Goal: Find specific page/section: Find specific page/section

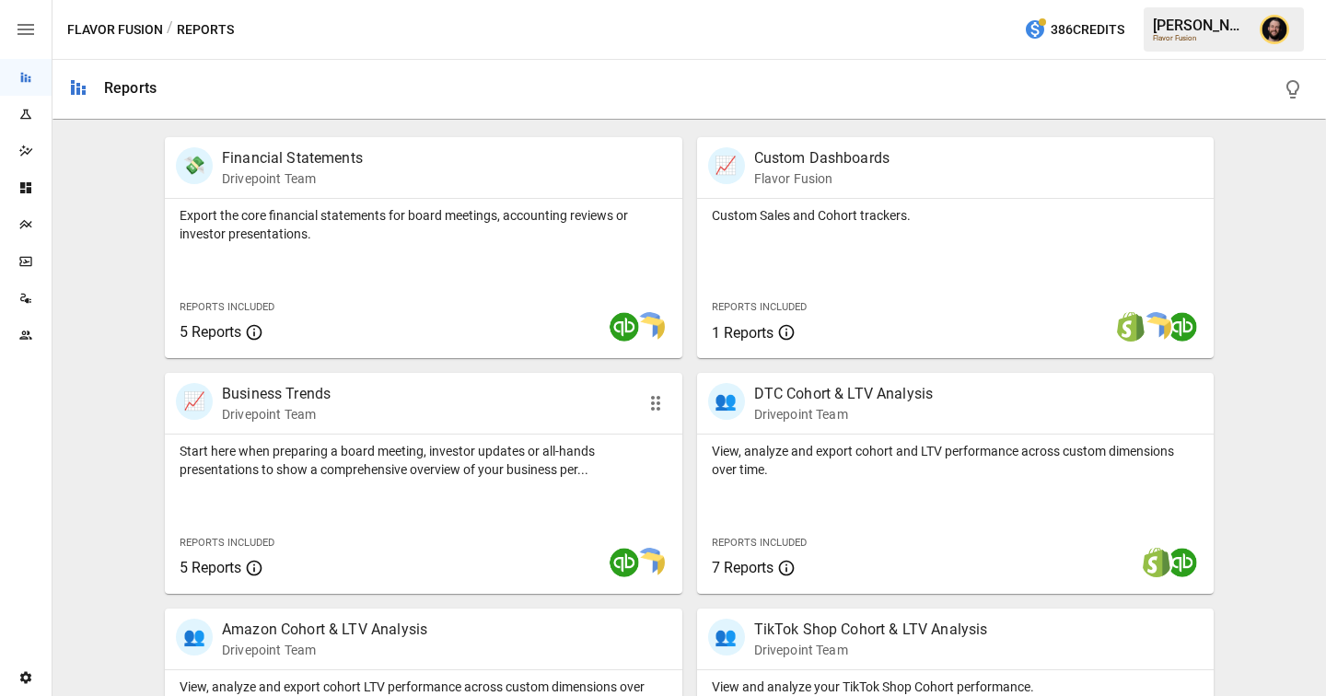
scroll to position [541, 0]
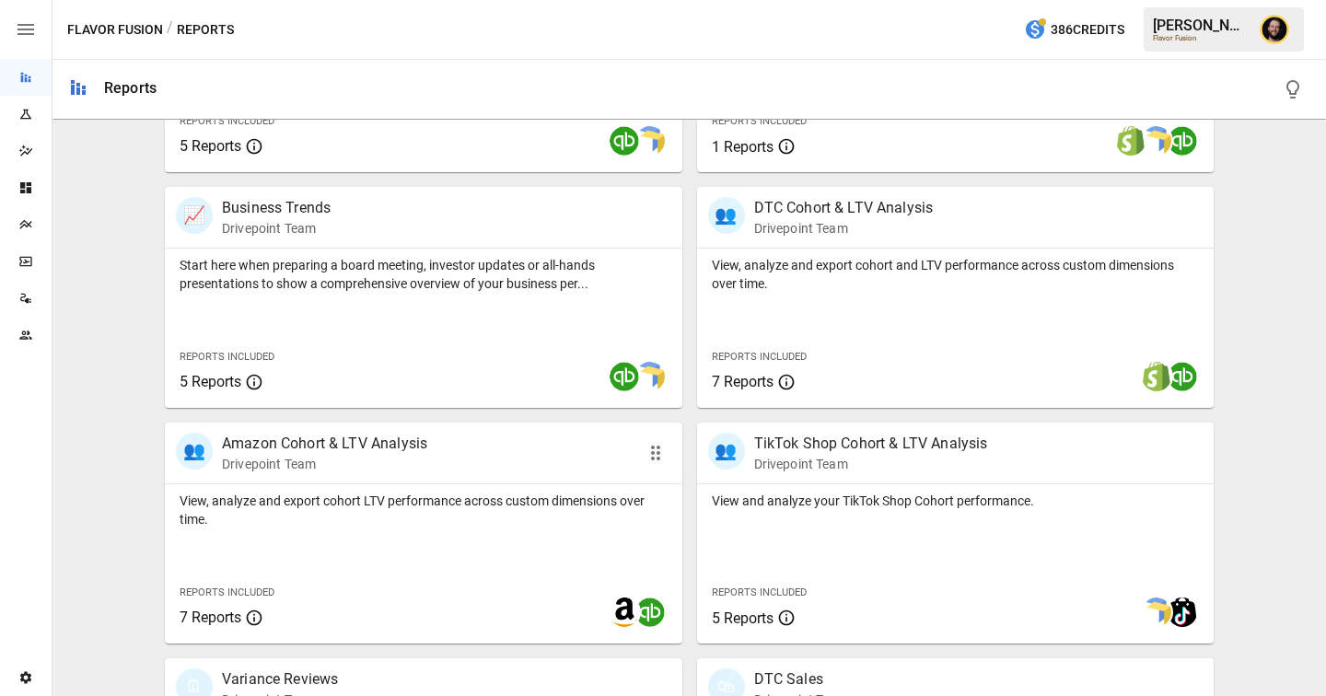
click at [487, 528] on p "View, analyze and export cohort LTV performance across custom dimensions over t…" at bounding box center [424, 510] width 488 height 37
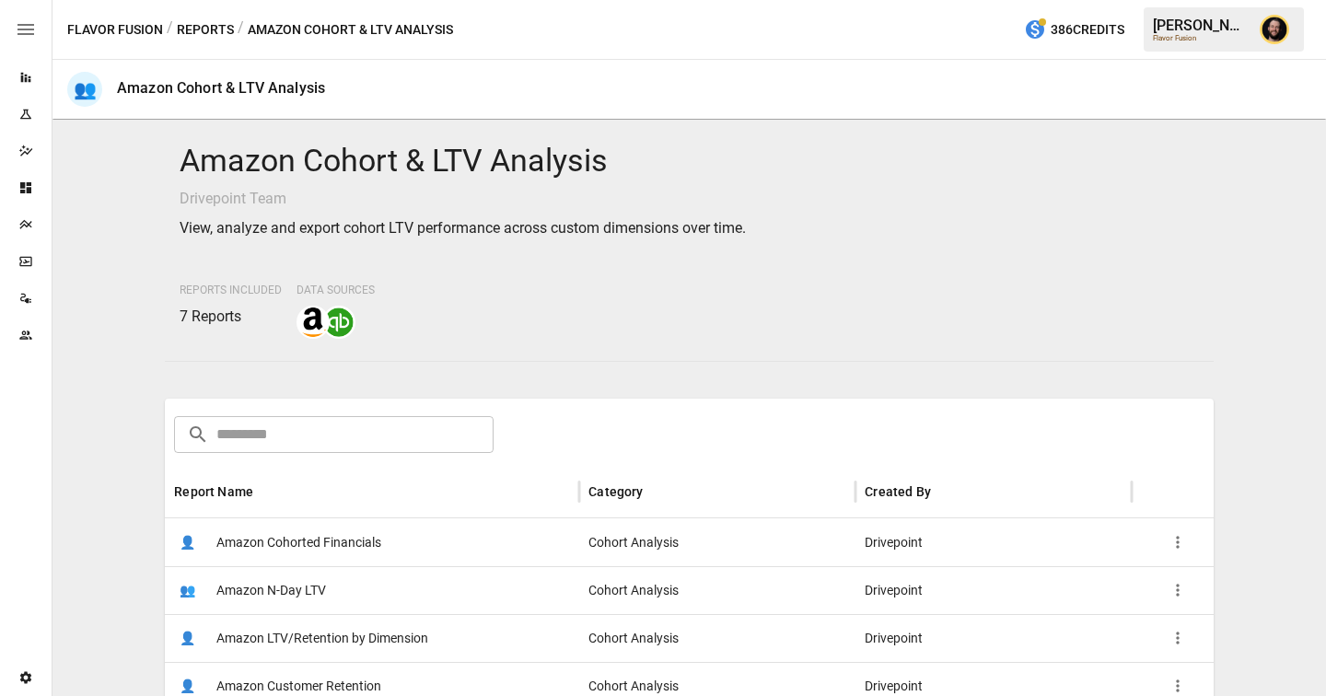
scroll to position [268, 0]
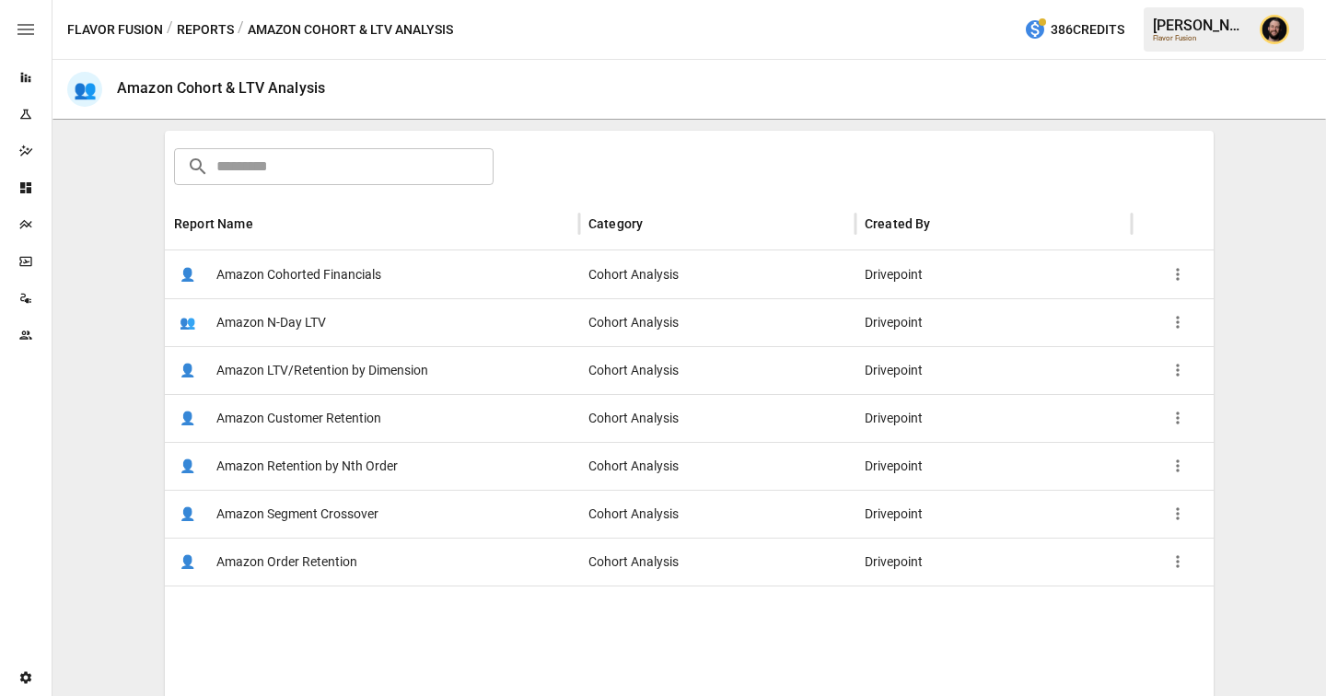
click at [397, 380] on span "Amazon LTV/Retention by Dimension" at bounding box center [322, 370] width 212 height 47
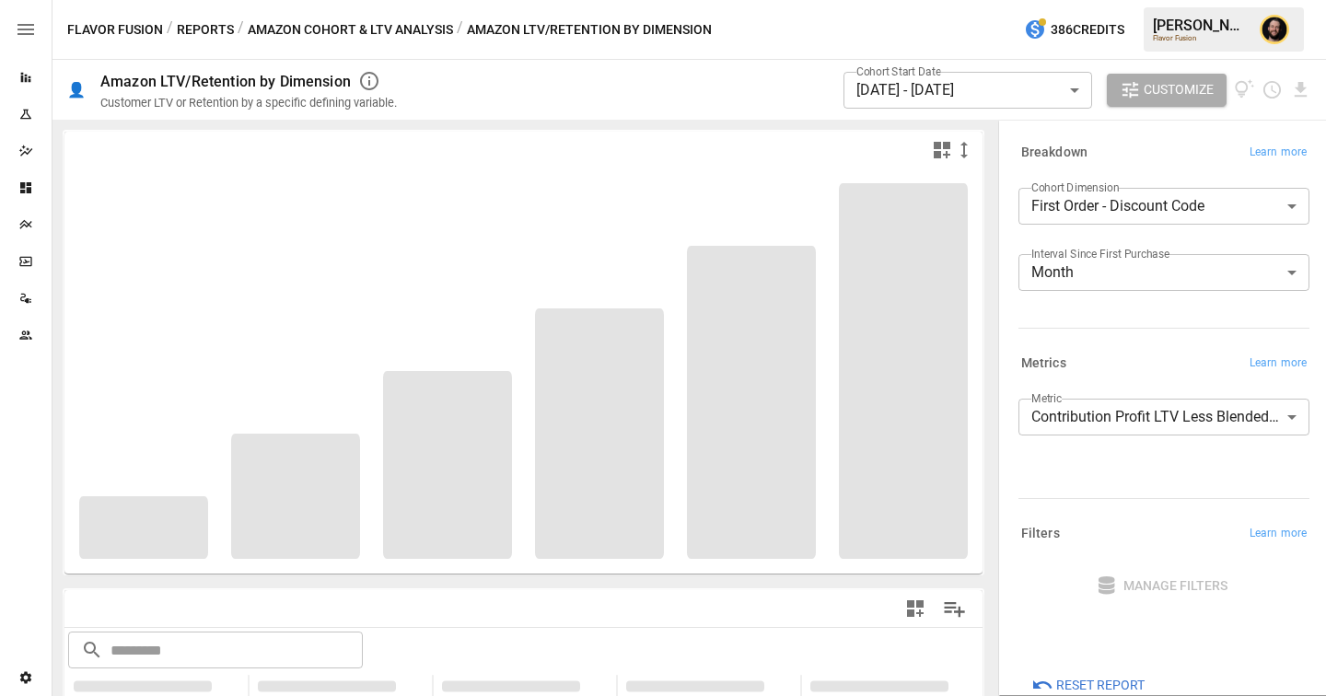
click at [1193, 0] on body "**********" at bounding box center [663, 0] width 1326 height 0
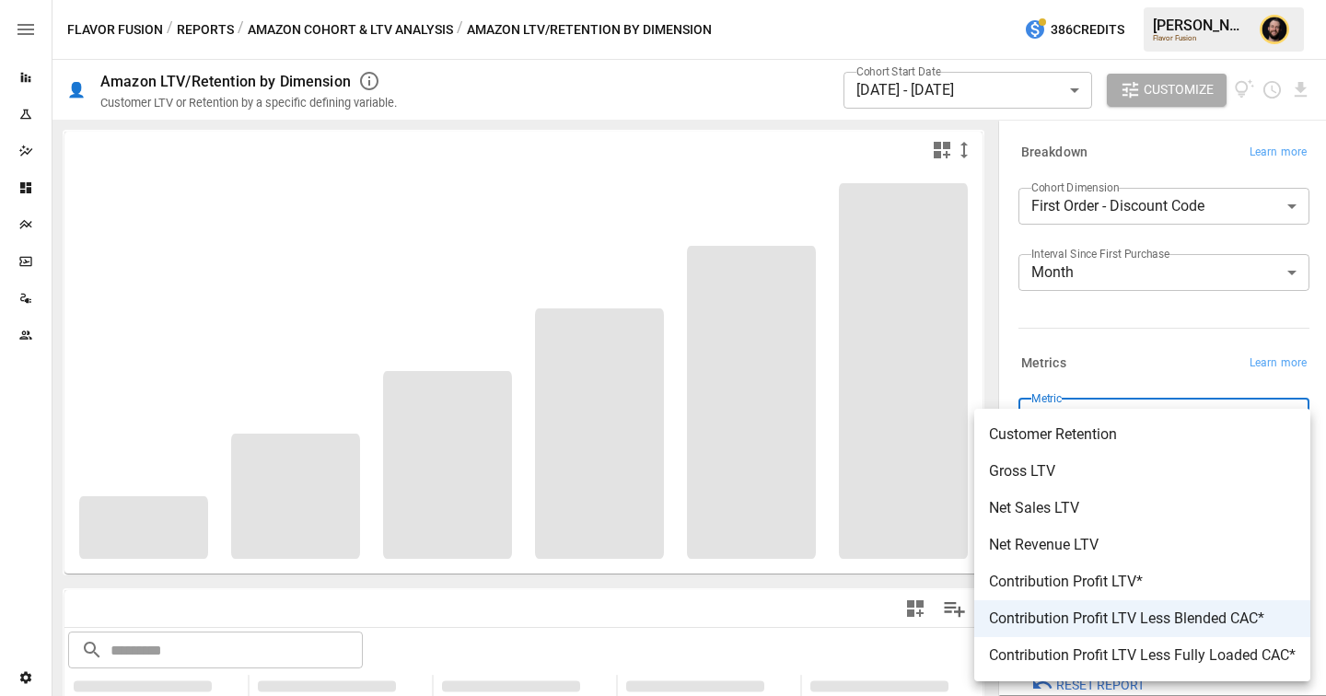
click at [1139, 215] on div at bounding box center [663, 348] width 1326 height 696
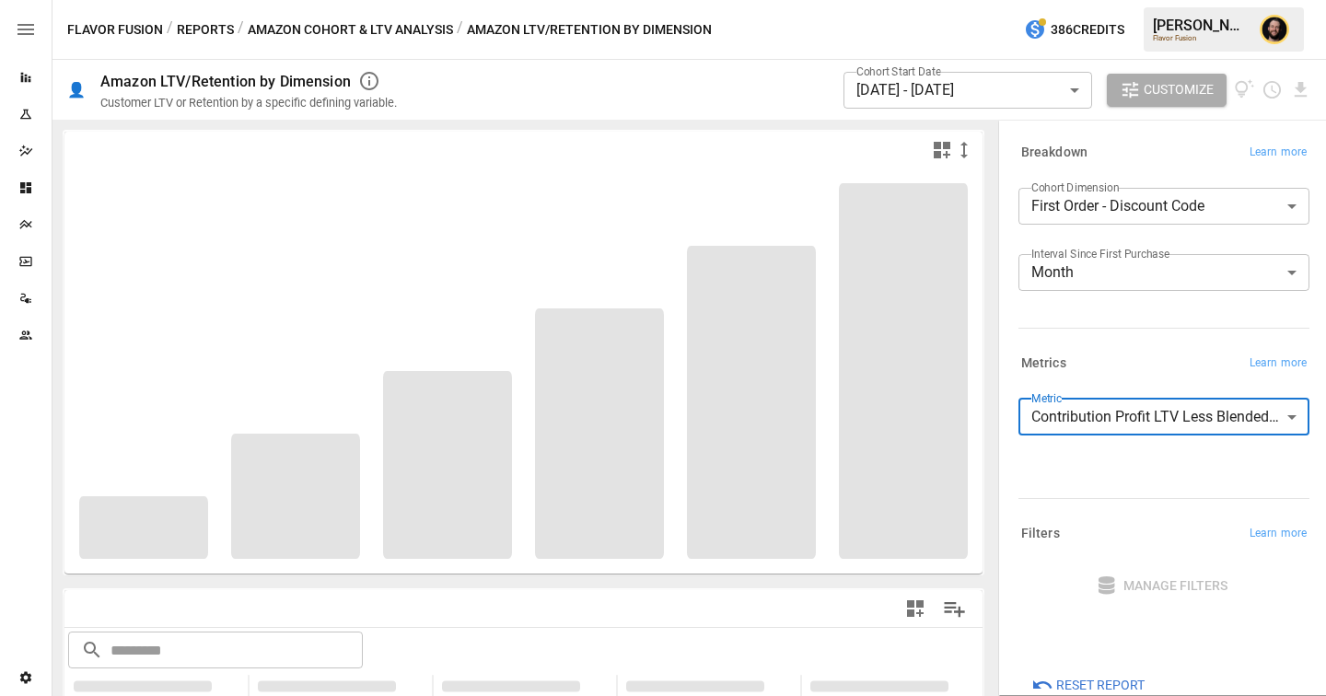
click at [1139, 0] on body "**********" at bounding box center [663, 0] width 1326 height 0
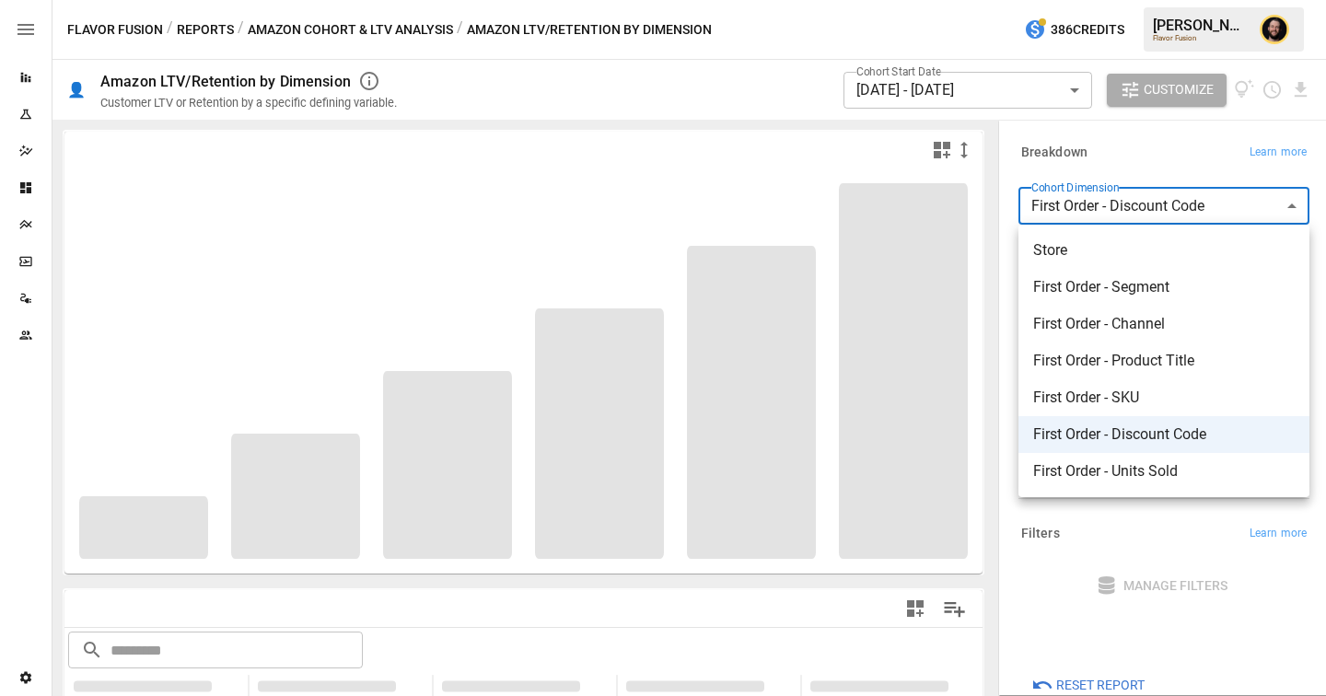
click at [1155, 125] on div at bounding box center [663, 348] width 1326 height 696
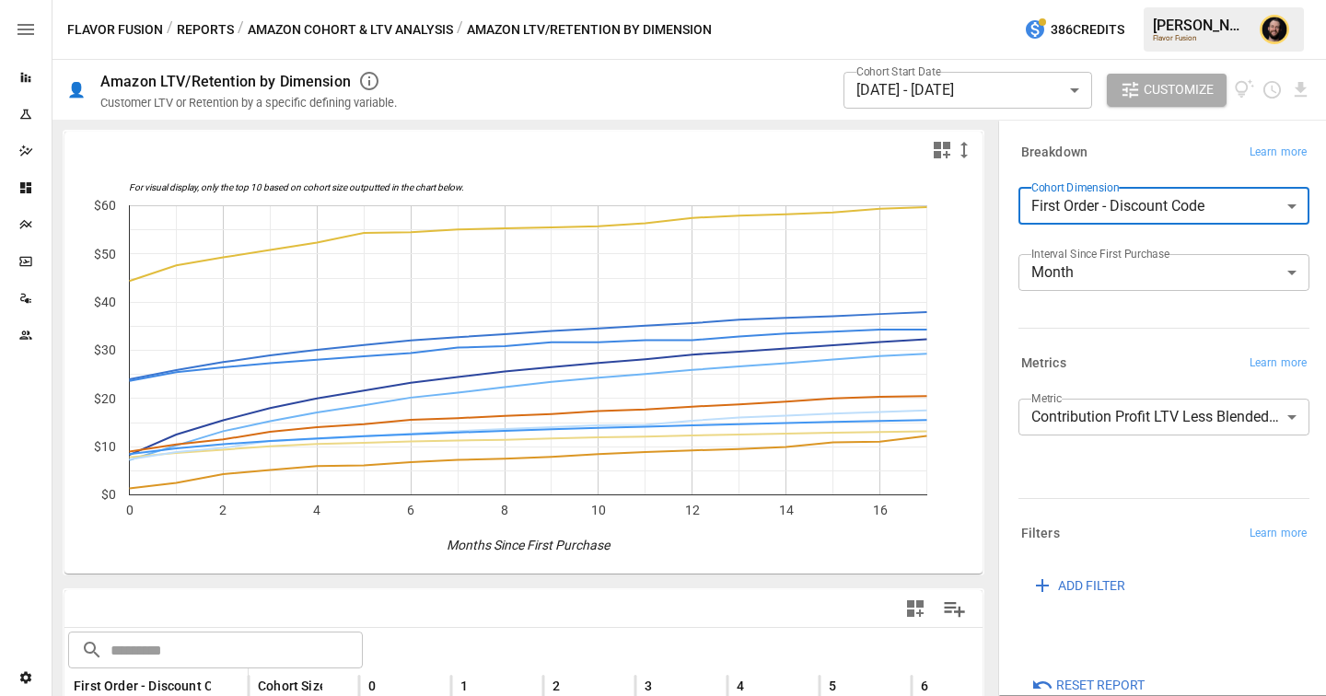
click at [1134, 0] on body "Reports Experiments Dazzler Studio Dashboards Plans SmartModel ™ Data Sources T…" at bounding box center [663, 0] width 1326 height 0
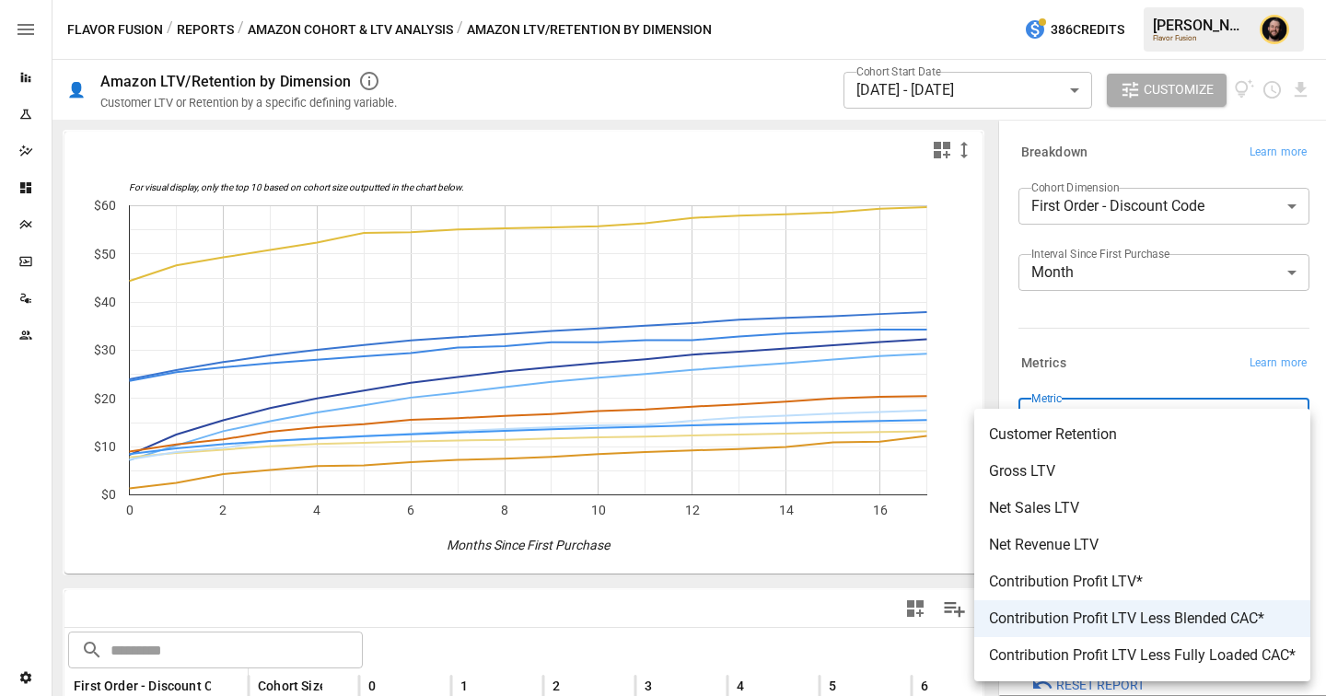
click at [957, 366] on div at bounding box center [663, 348] width 1326 height 696
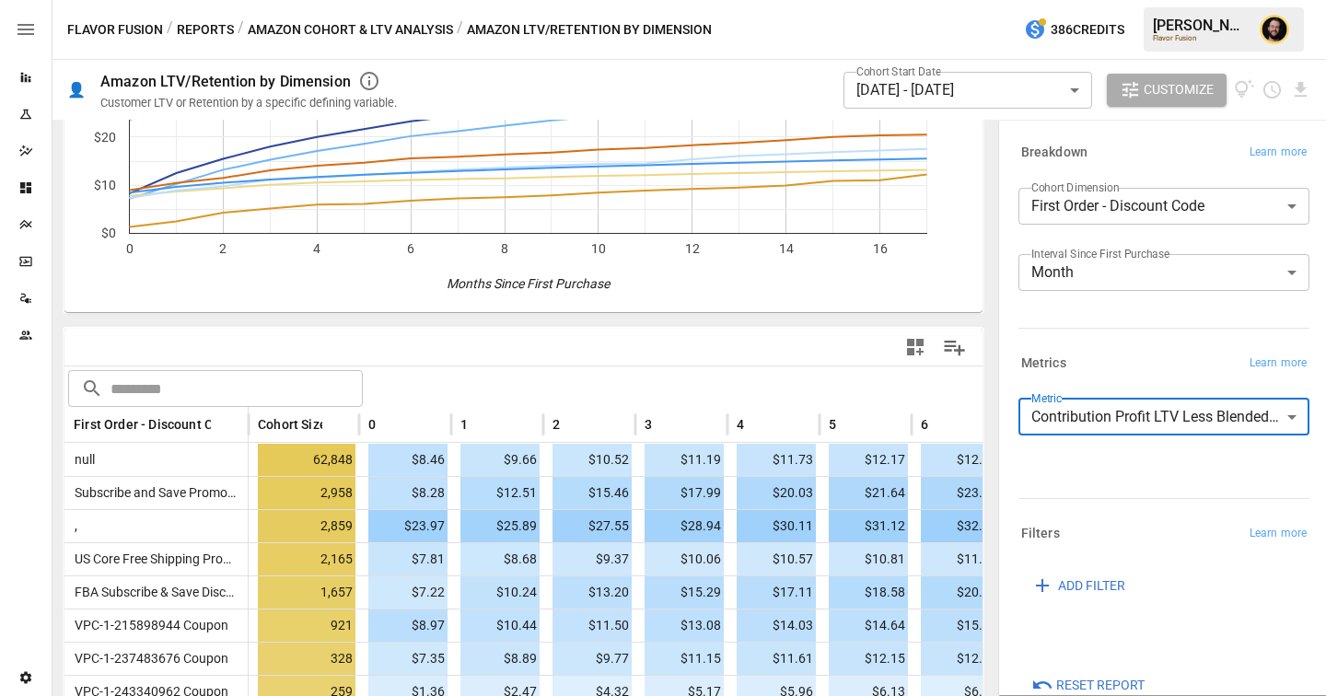
scroll to position [333, 0]
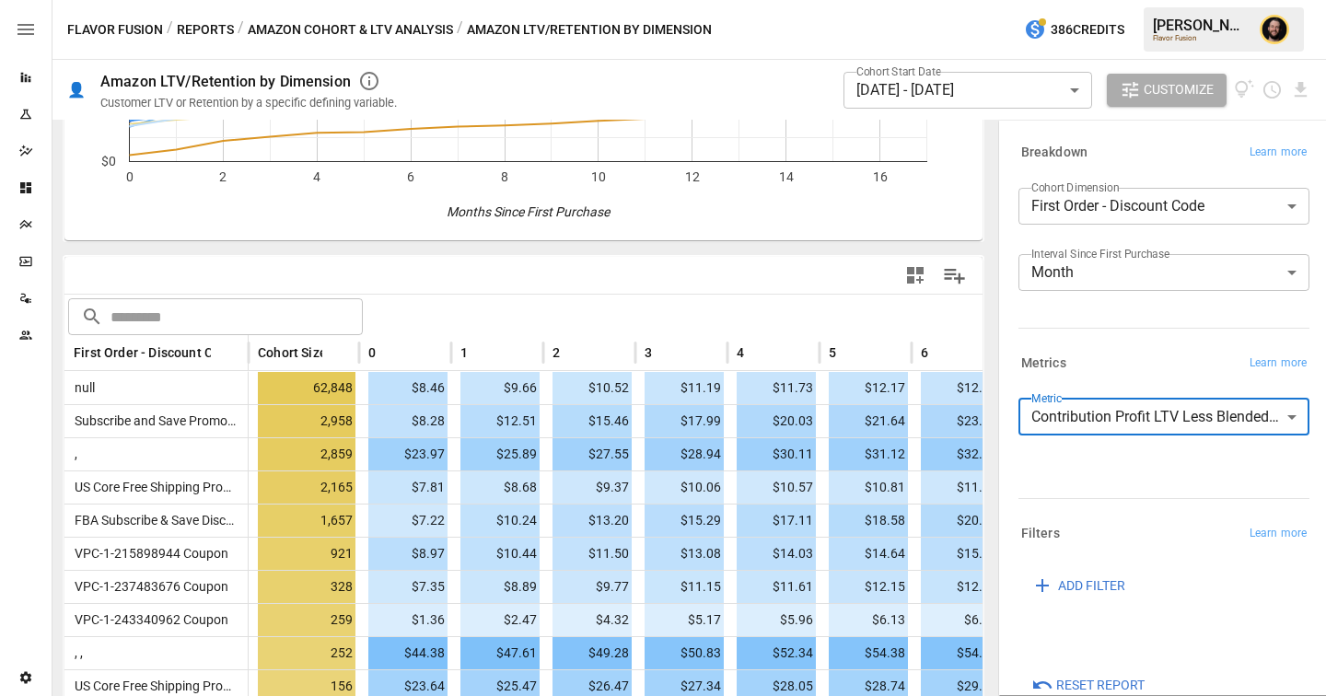
click at [1147, 0] on body "Reports Experiments Dazzler Studio Dashboards Plans SmartModel ™ Data Sources T…" at bounding box center [663, 0] width 1326 height 0
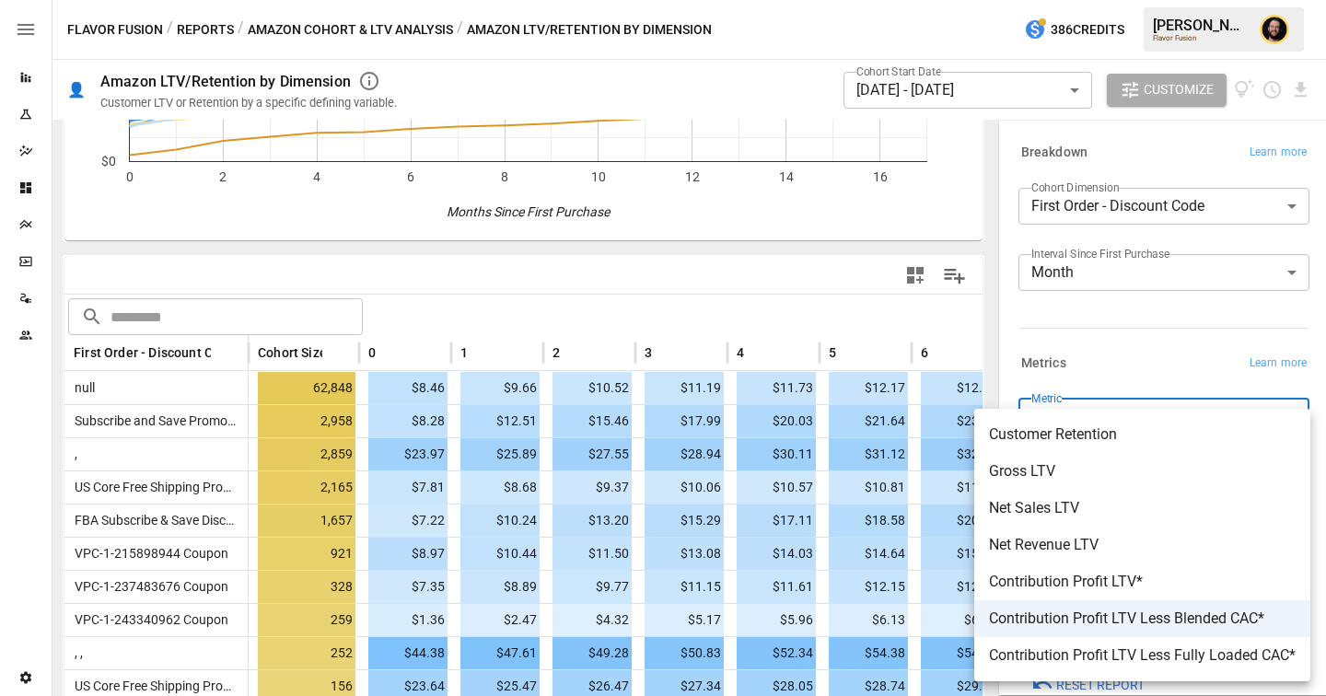
click at [1138, 326] on div at bounding box center [663, 348] width 1326 height 696
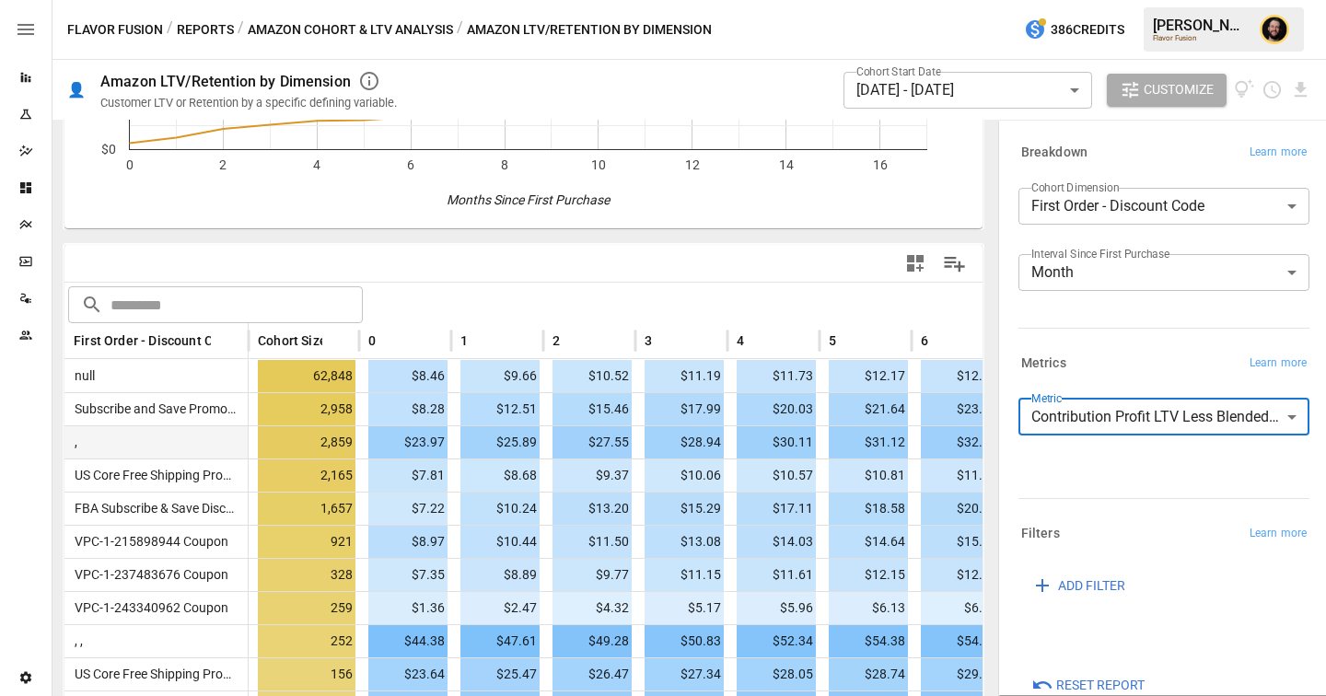
scroll to position [401, 0]
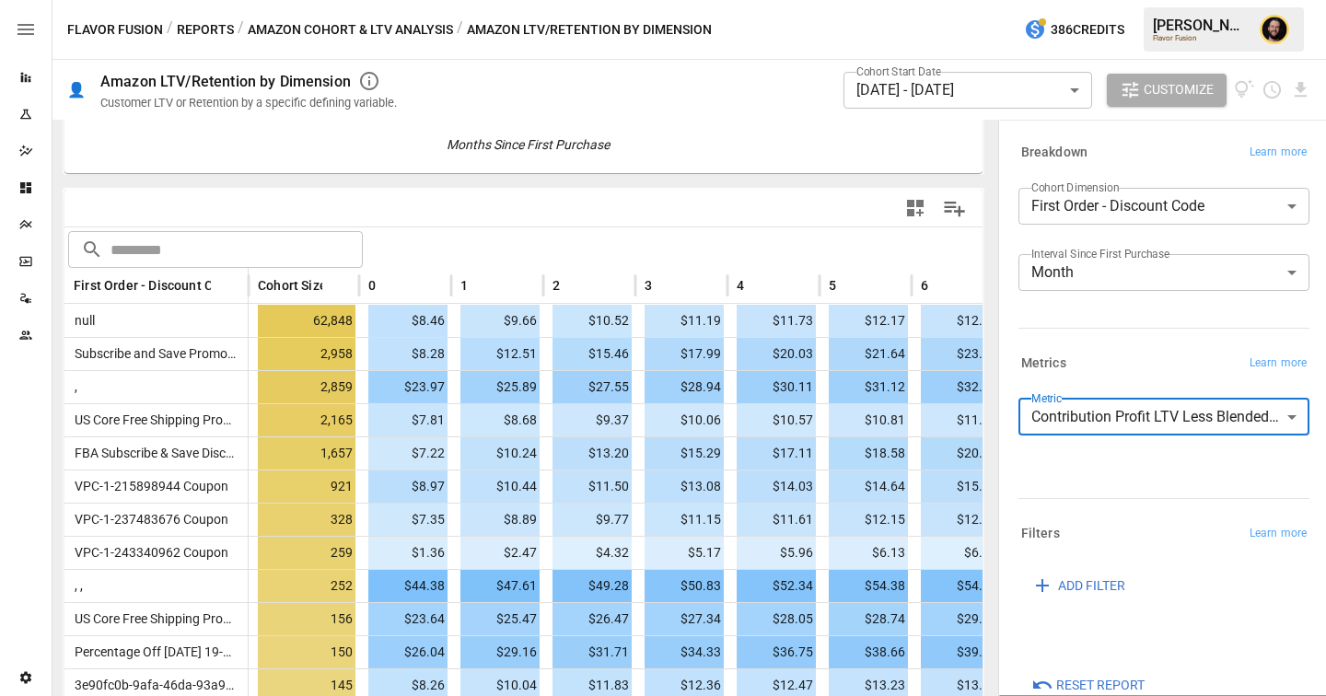
click at [214, 24] on button "Reports" at bounding box center [205, 29] width 57 height 23
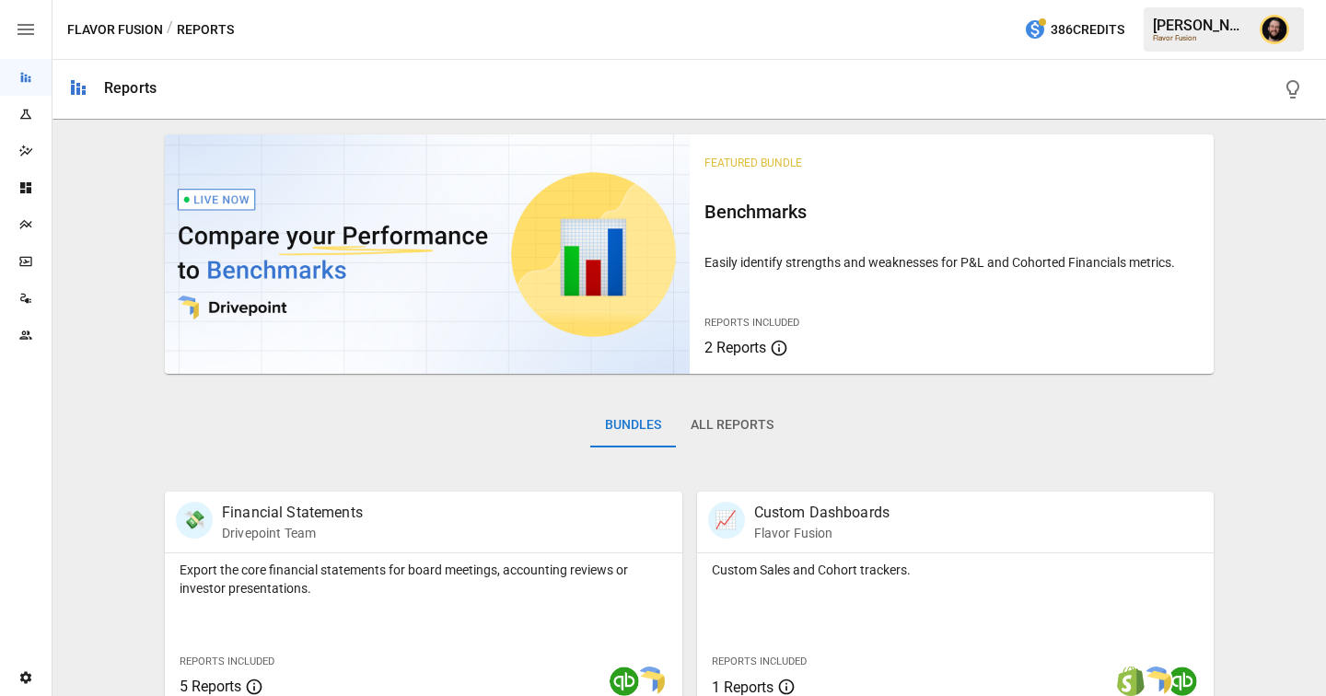
scroll to position [244, 0]
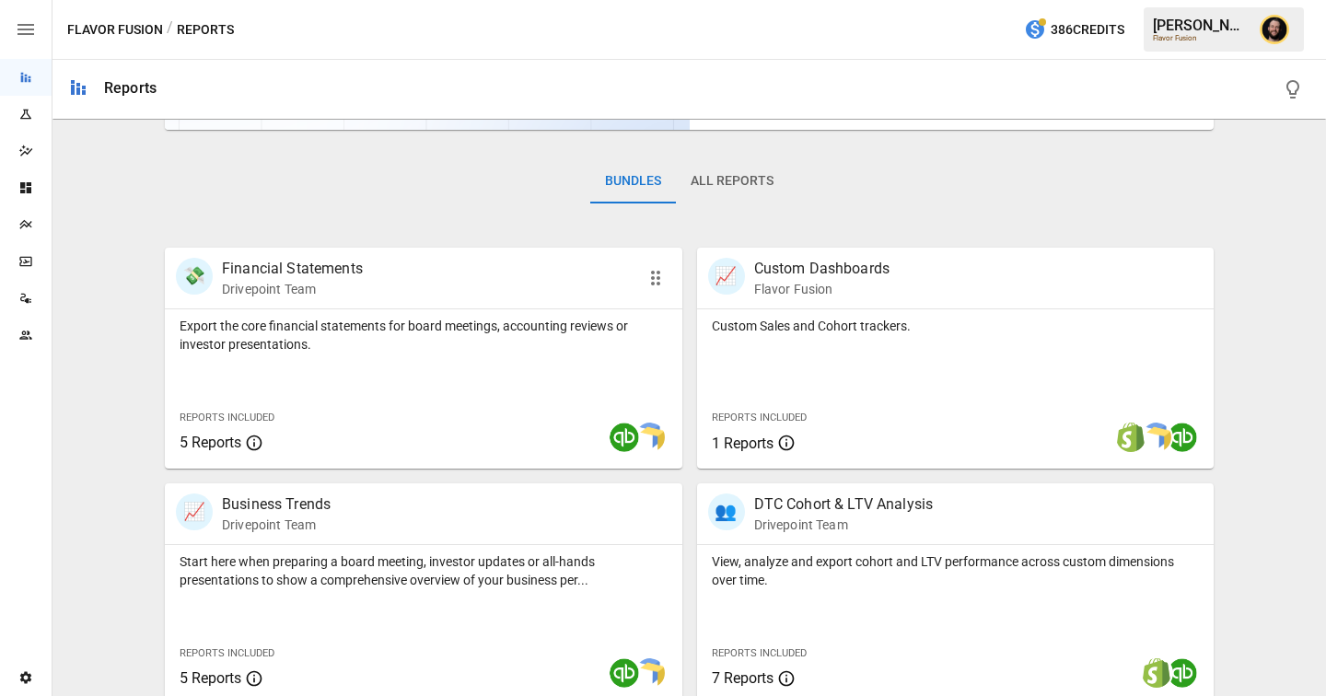
click at [462, 381] on div "Export the core financial statements for board meetings, accounting reviews or …" at bounding box center [424, 388] width 518 height 159
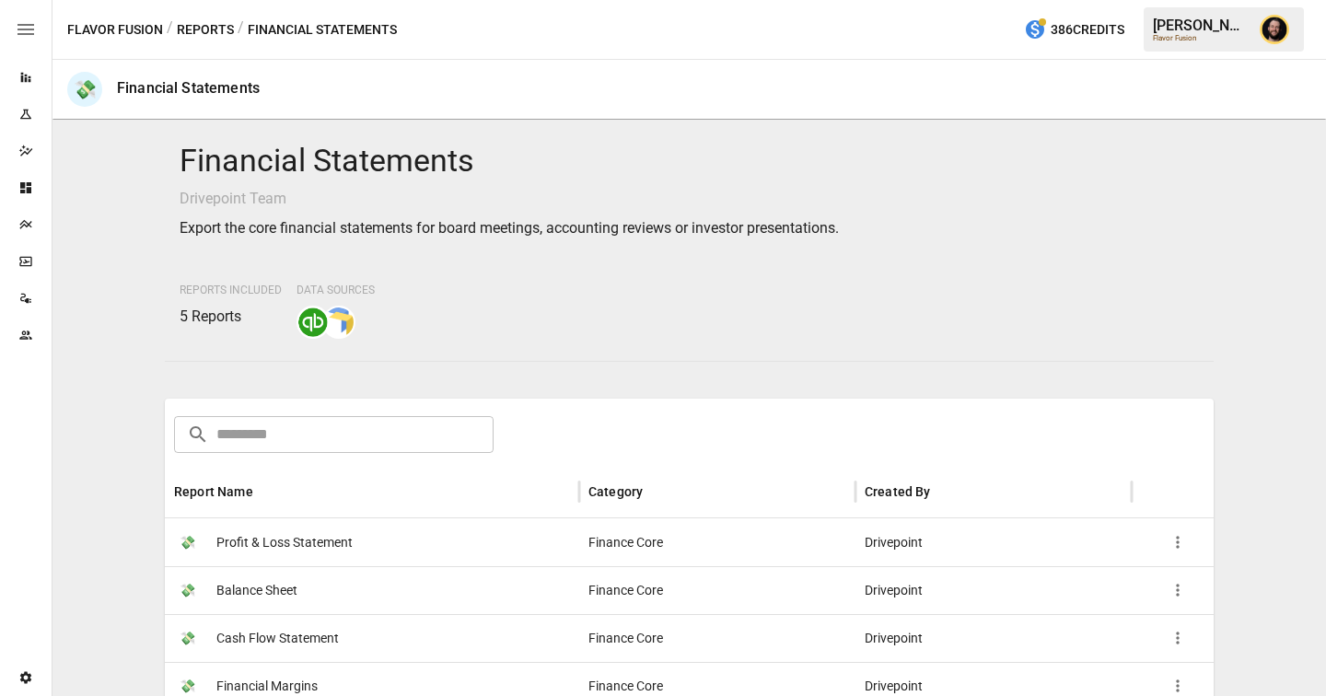
scroll to position [221, 0]
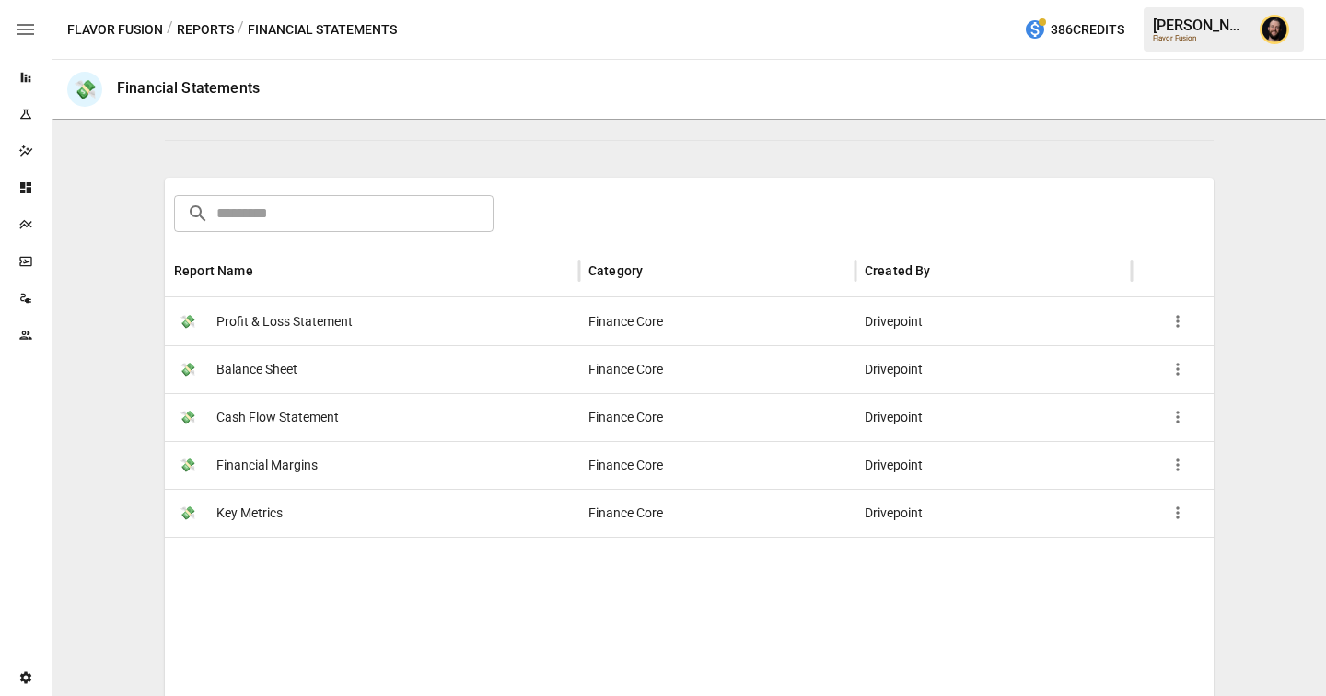
click at [200, 29] on button "Reports" at bounding box center [205, 29] width 57 height 23
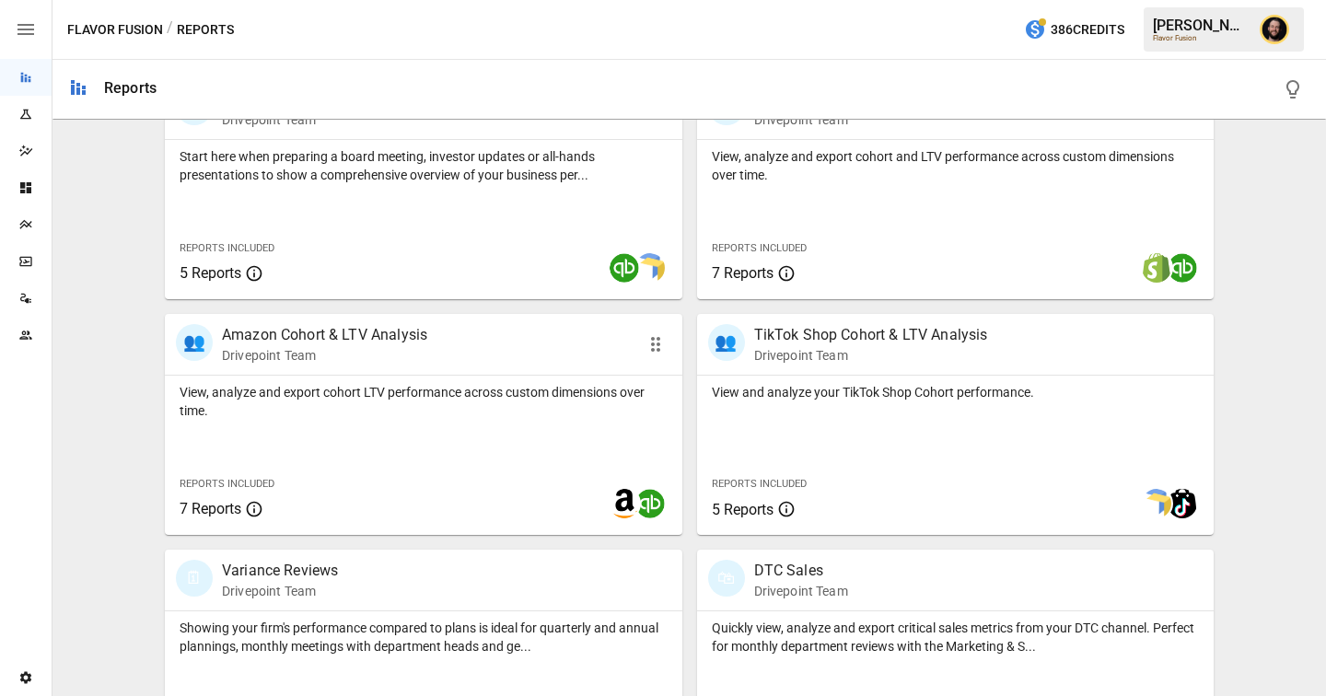
scroll to position [929, 0]
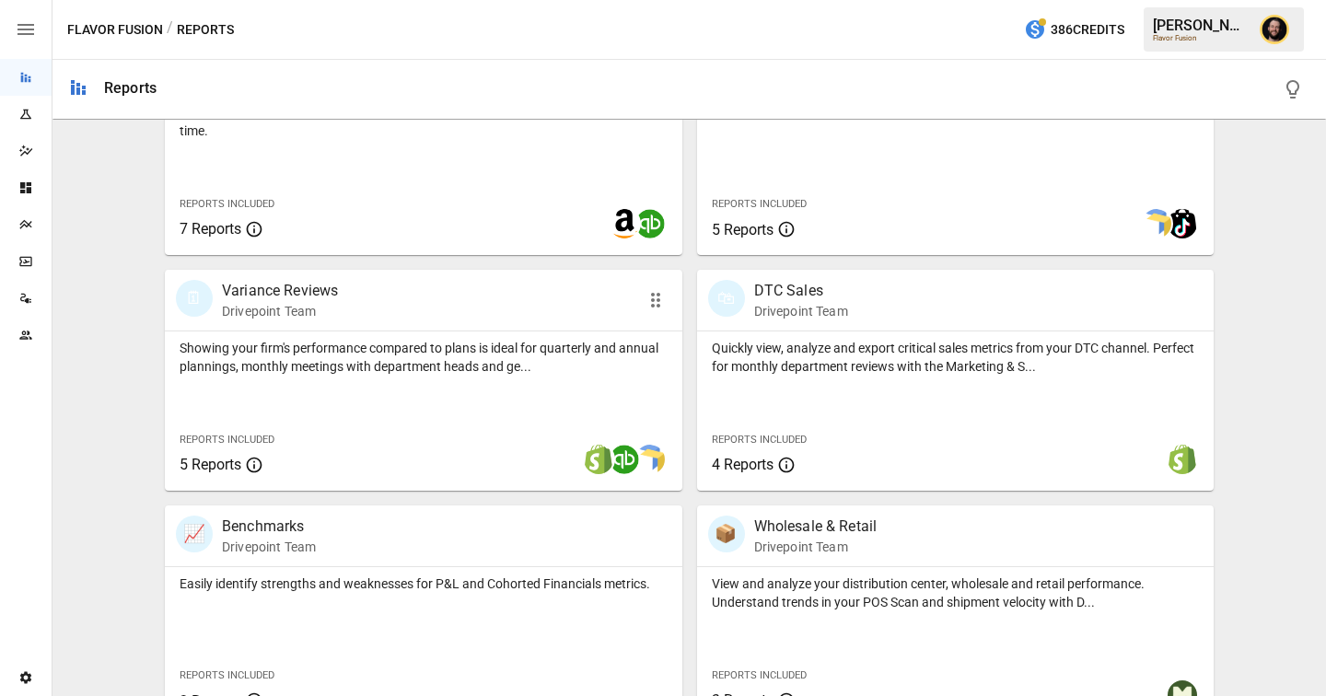
click at [348, 356] on p "Showing your firm's performance compared to plans is ideal for quarterly and an…" at bounding box center [424, 357] width 488 height 37
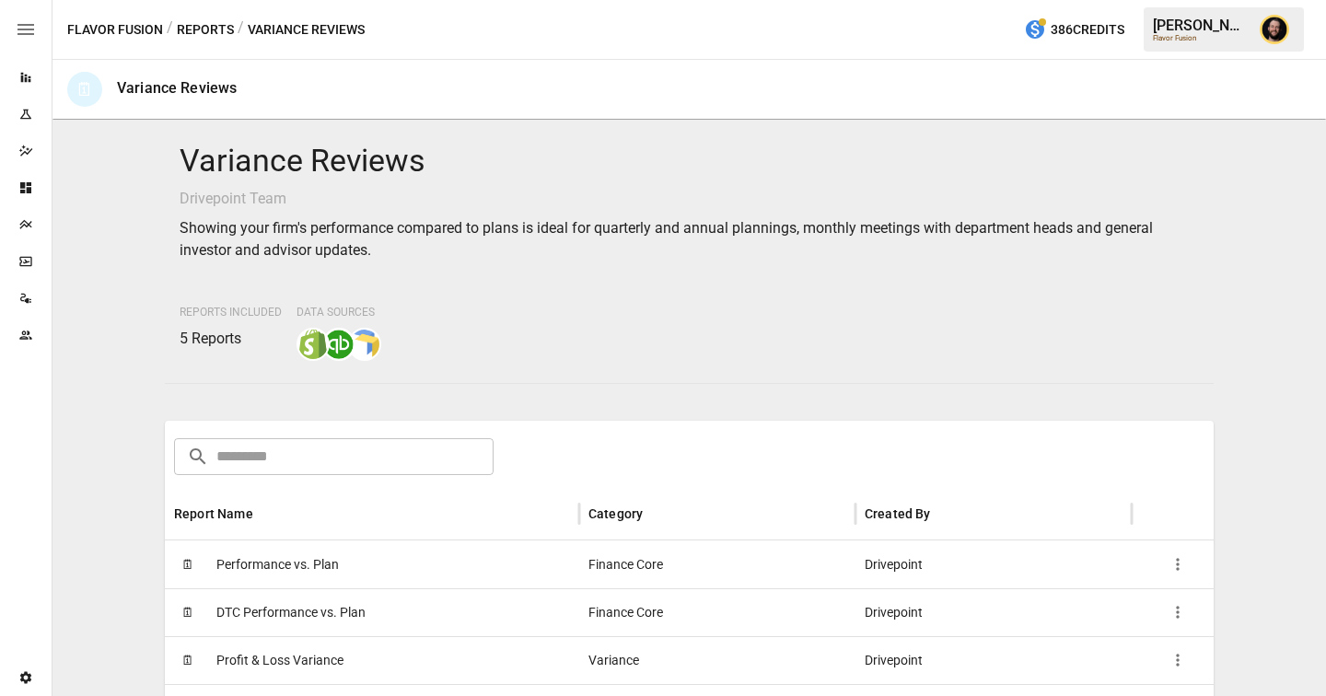
click at [303, 552] on span "Performance vs. Plan" at bounding box center [277, 564] width 122 height 47
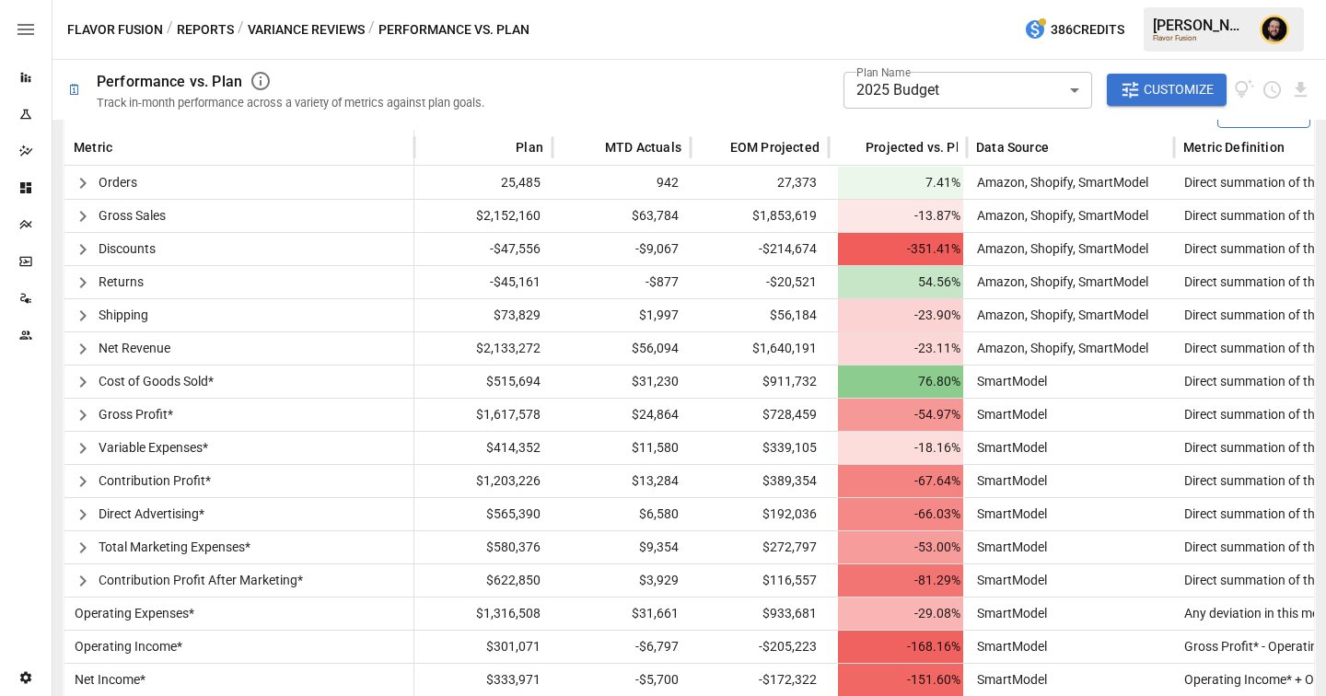
scroll to position [477, 0]
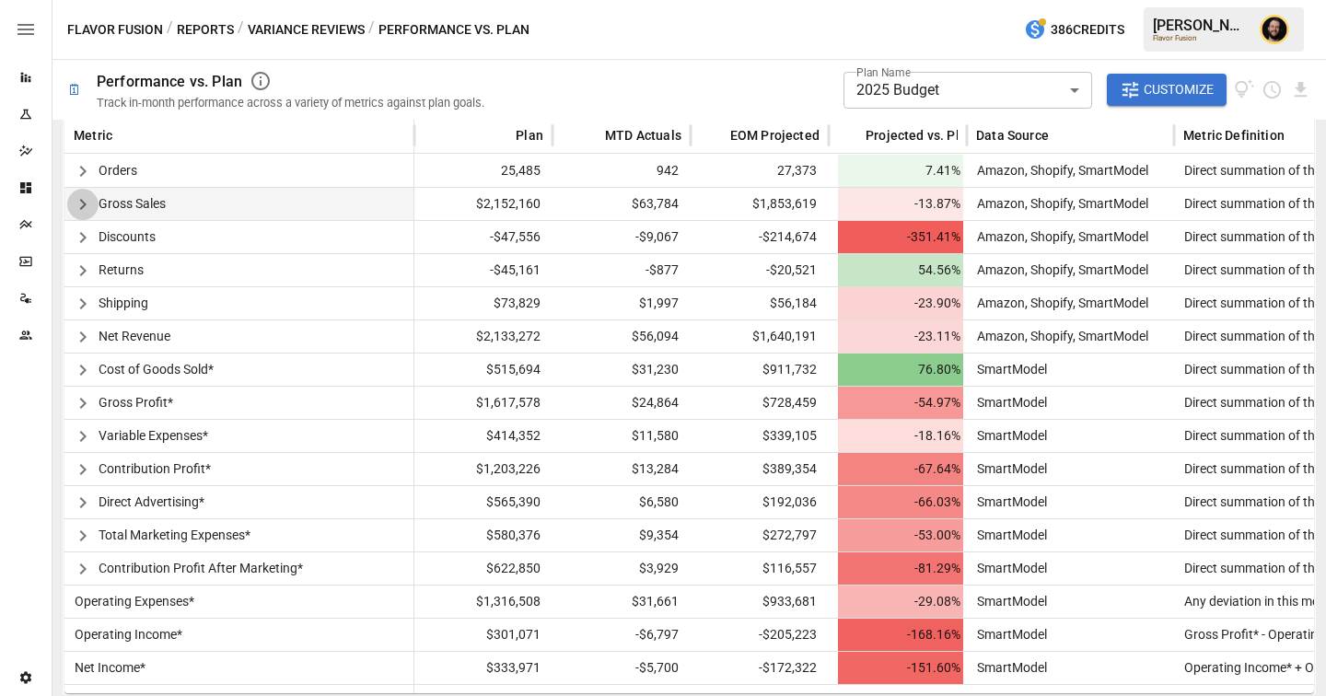
click at [85, 204] on icon "button" at bounding box center [82, 204] width 6 height 11
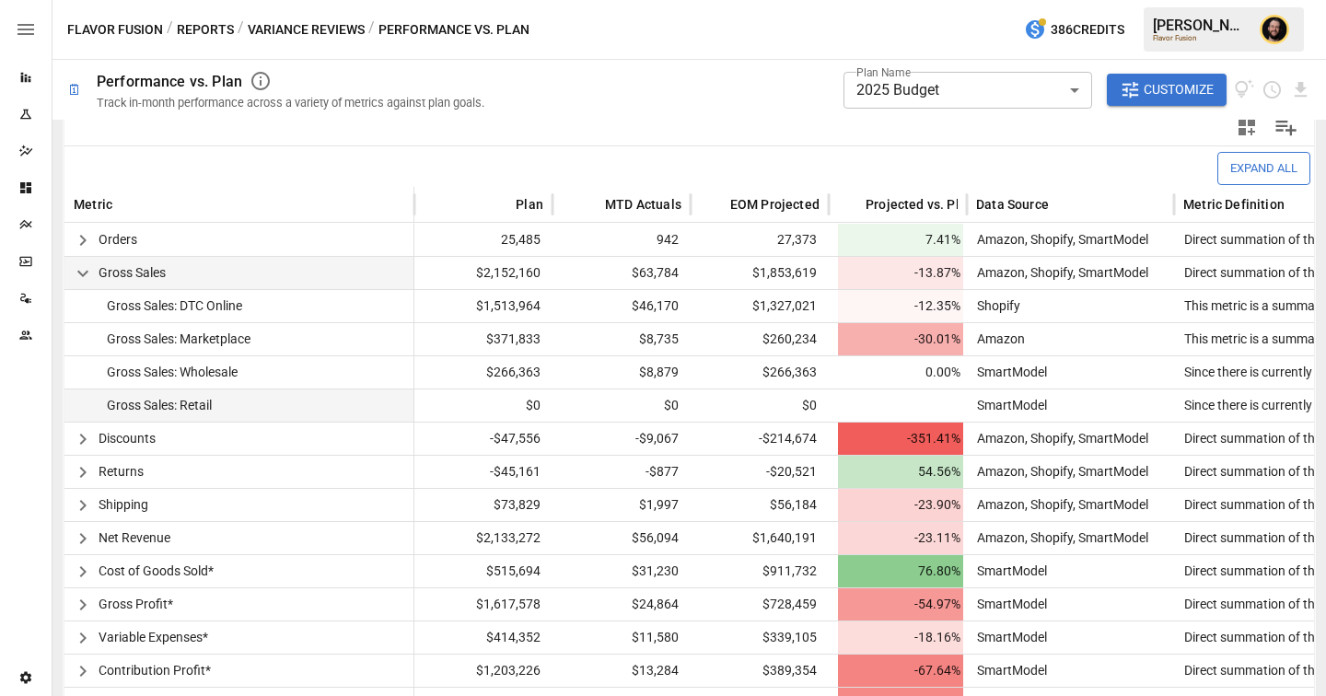
scroll to position [407, 0]
click at [958, 0] on body "**********" at bounding box center [663, 0] width 1326 height 0
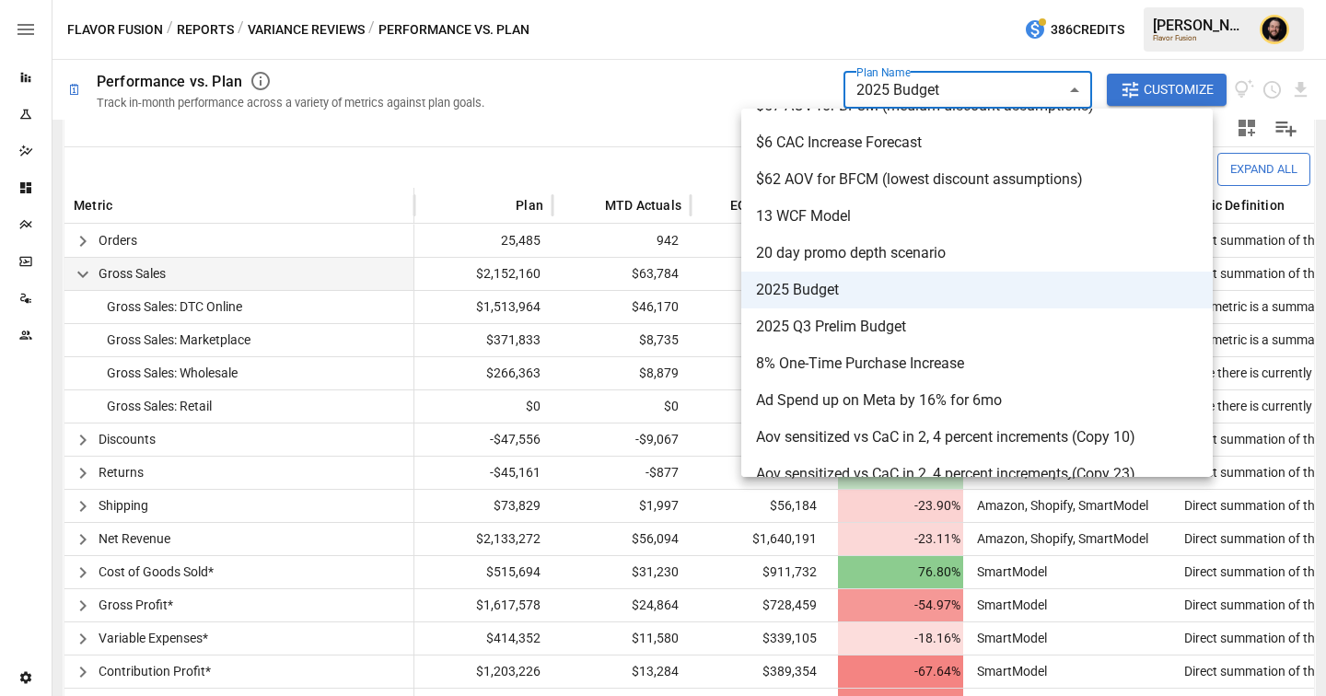
scroll to position [312, 0]
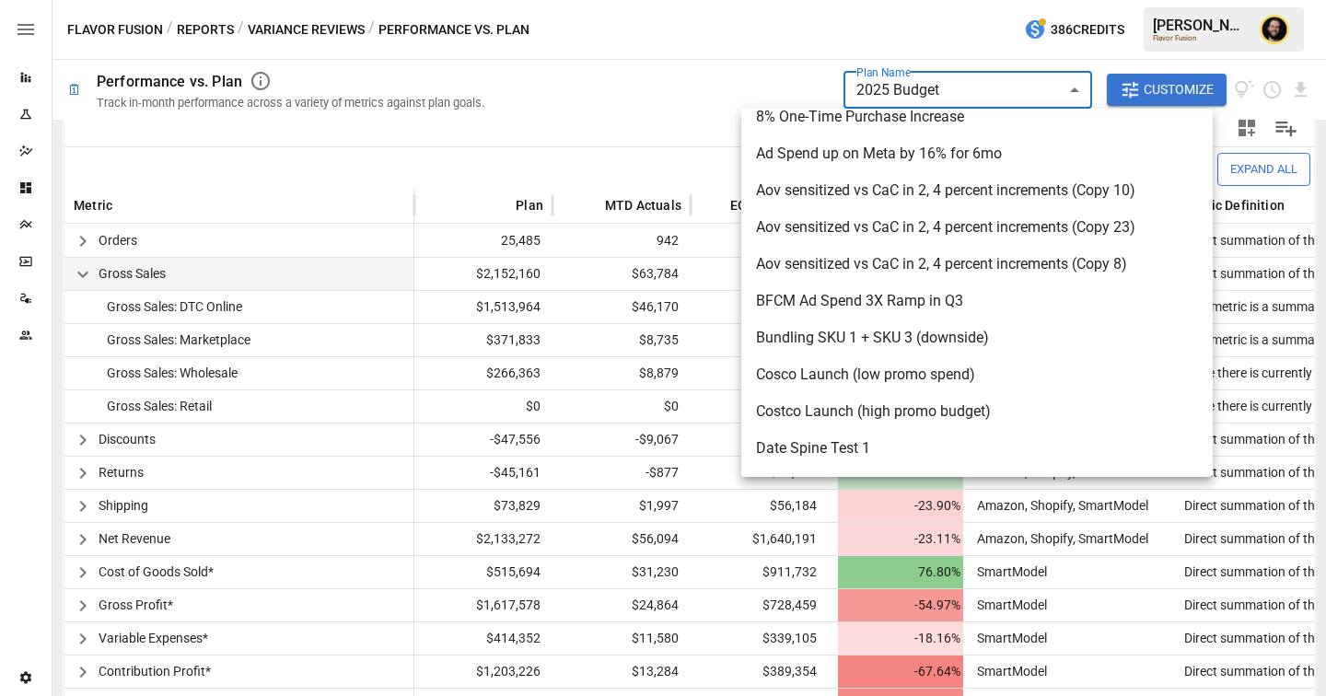
click at [656, 134] on div at bounding box center [663, 348] width 1326 height 696
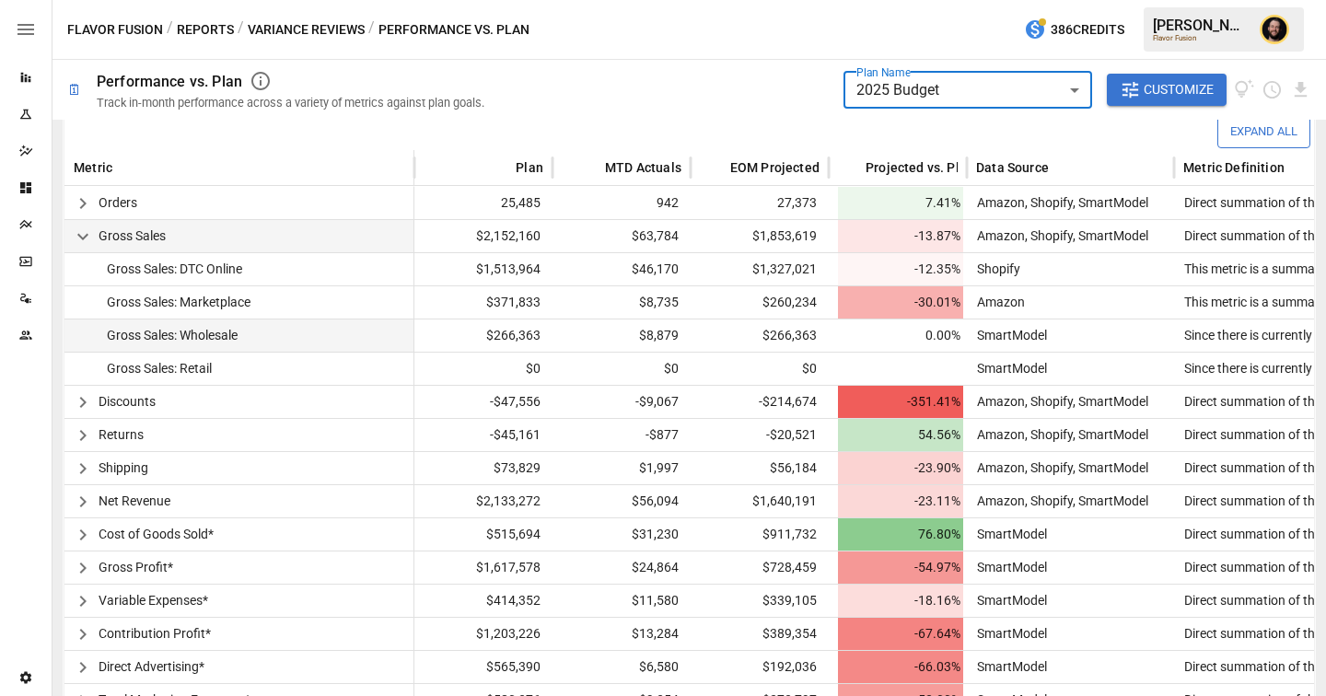
scroll to position [461, 0]
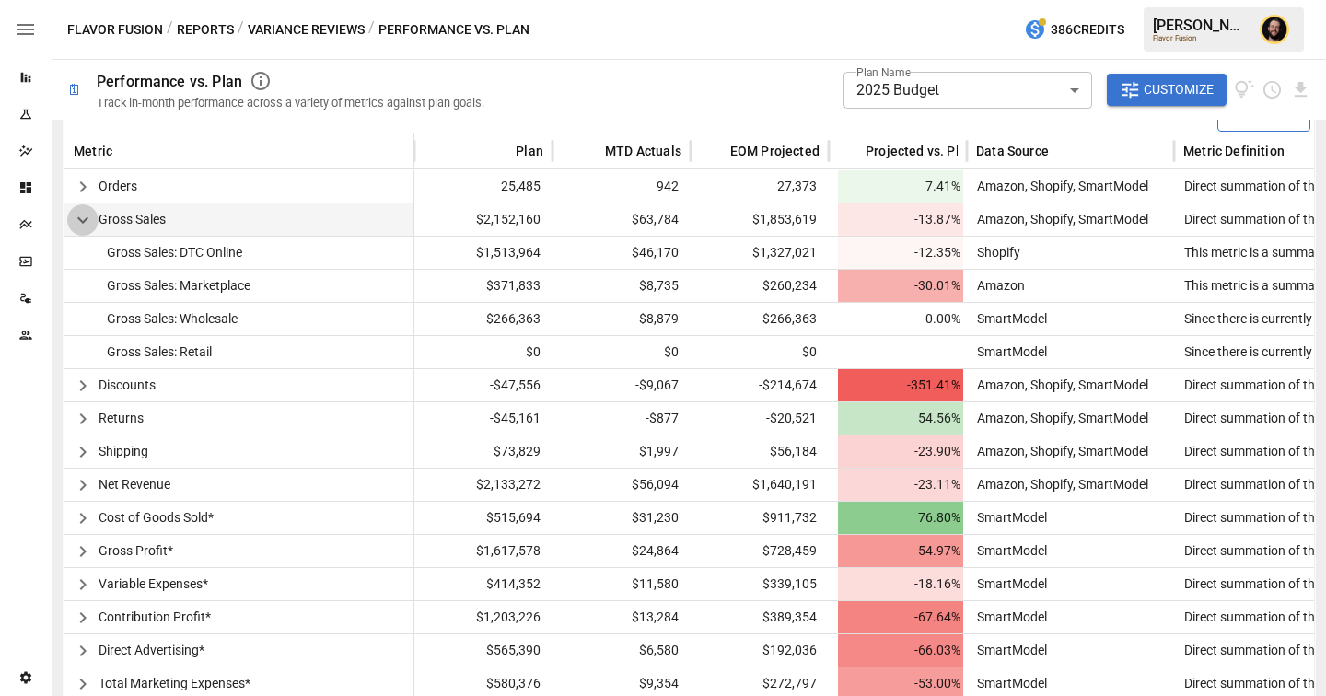
click at [86, 226] on icon "button" at bounding box center [83, 220] width 22 height 22
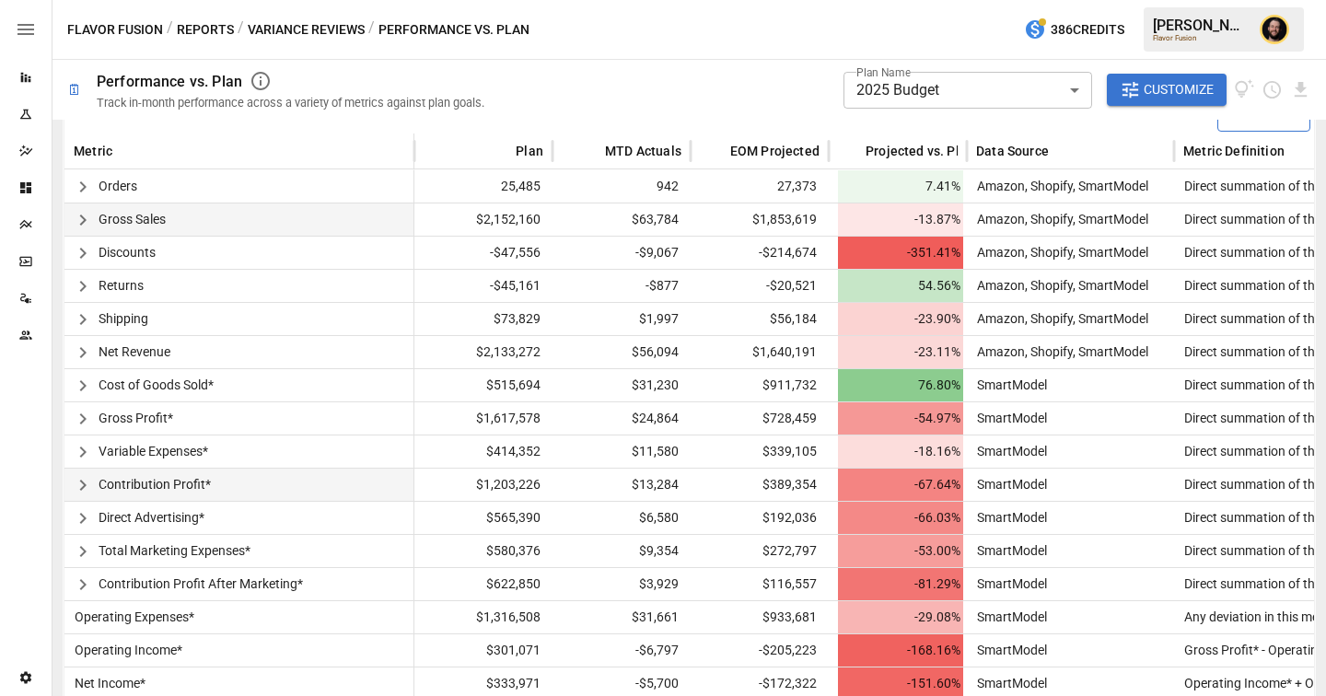
scroll to position [477, 0]
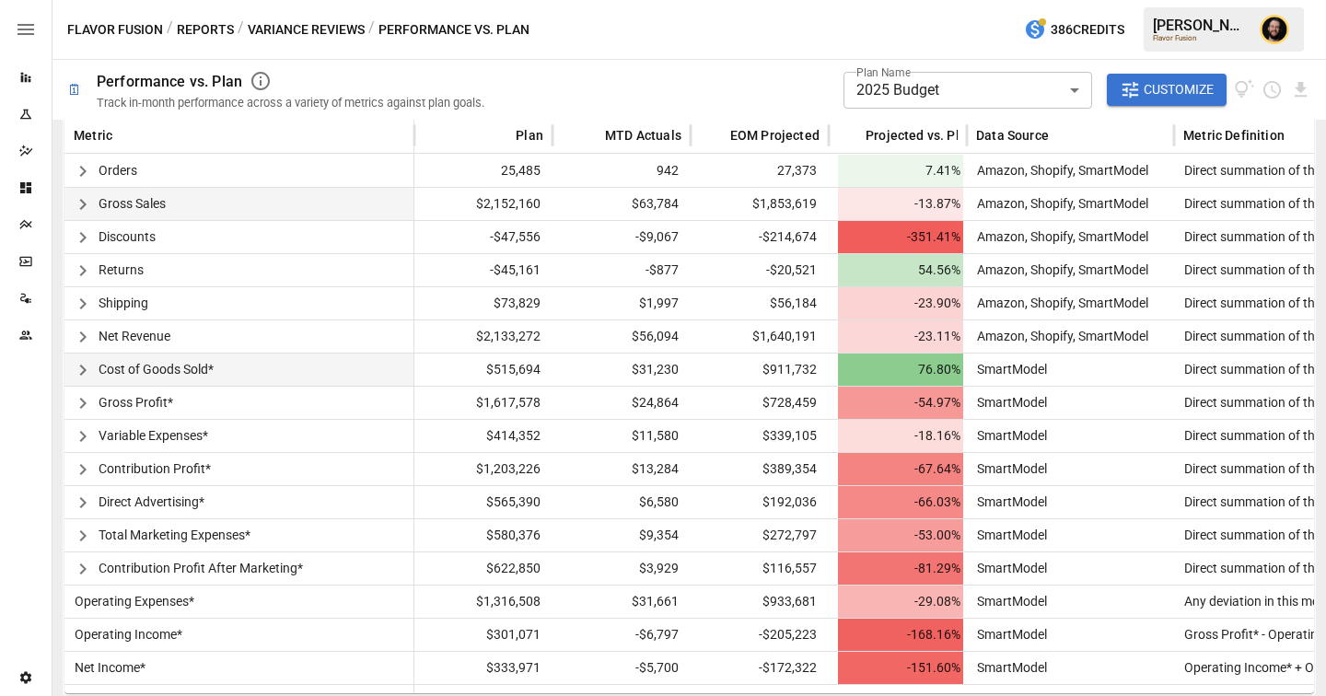
click at [85, 369] on icon "button" at bounding box center [82, 370] width 6 height 11
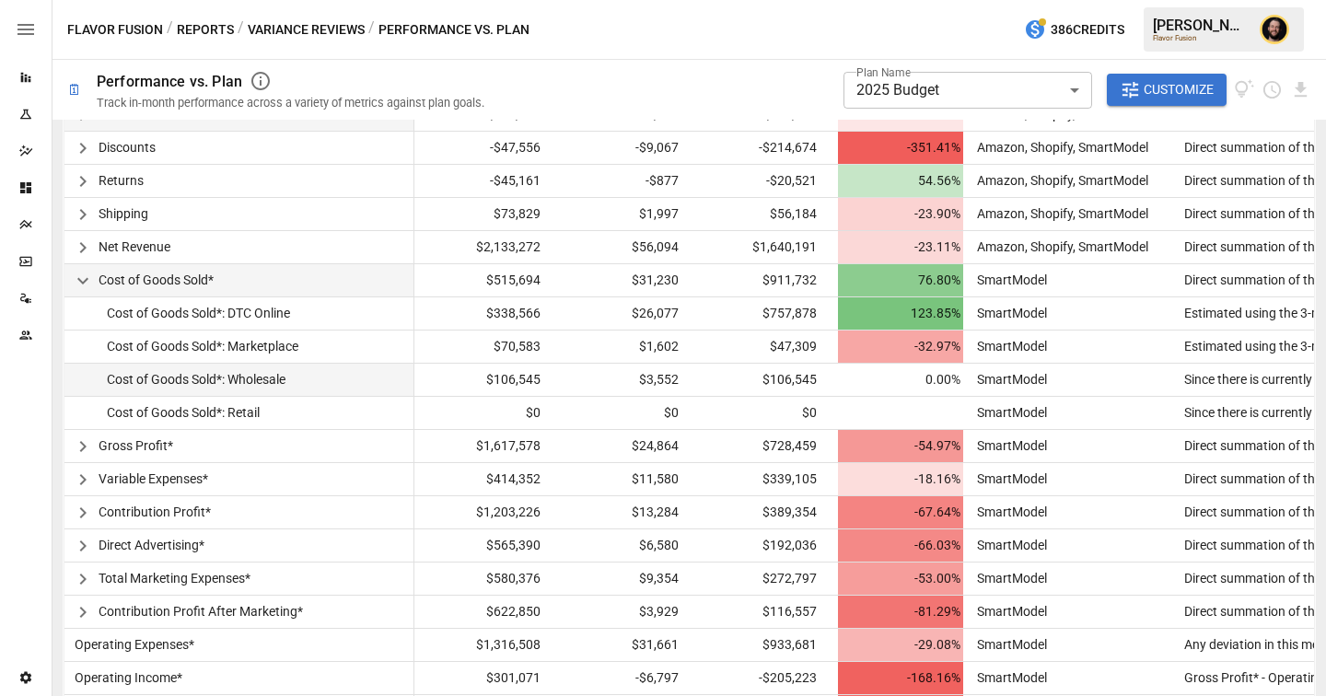
scroll to position [610, 0]
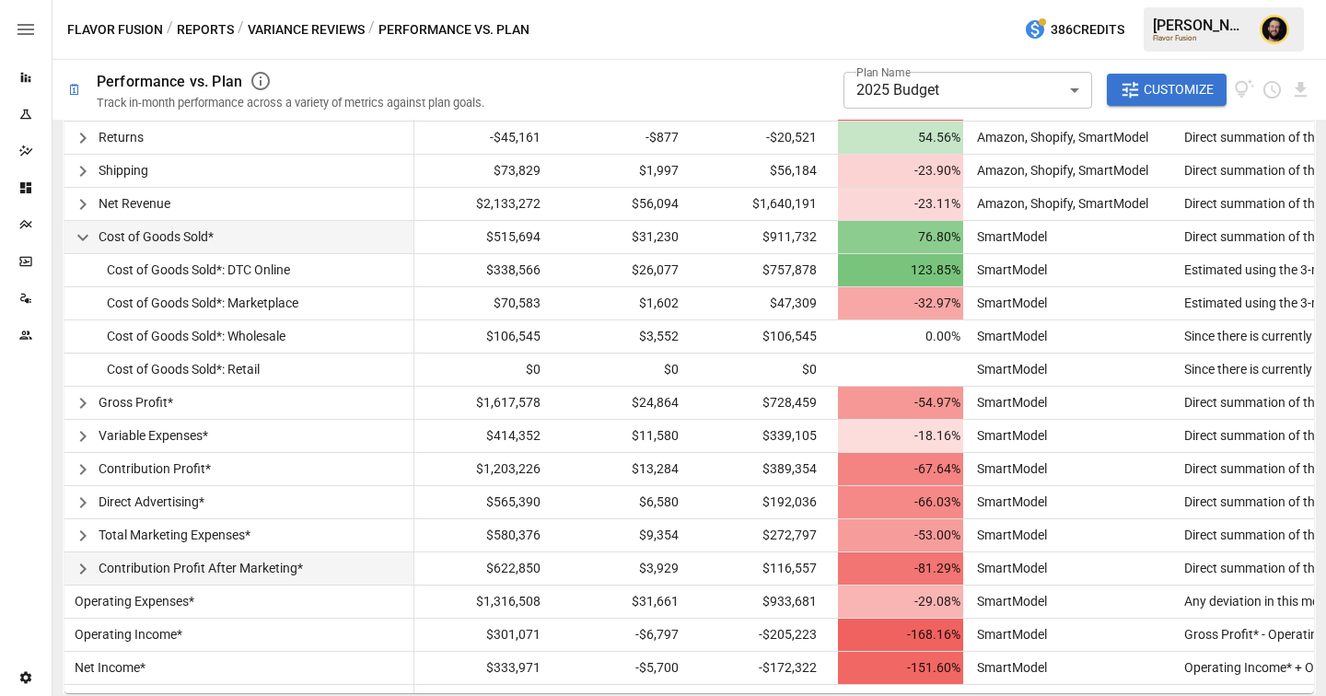
click at [79, 564] on icon "button" at bounding box center [83, 569] width 22 height 22
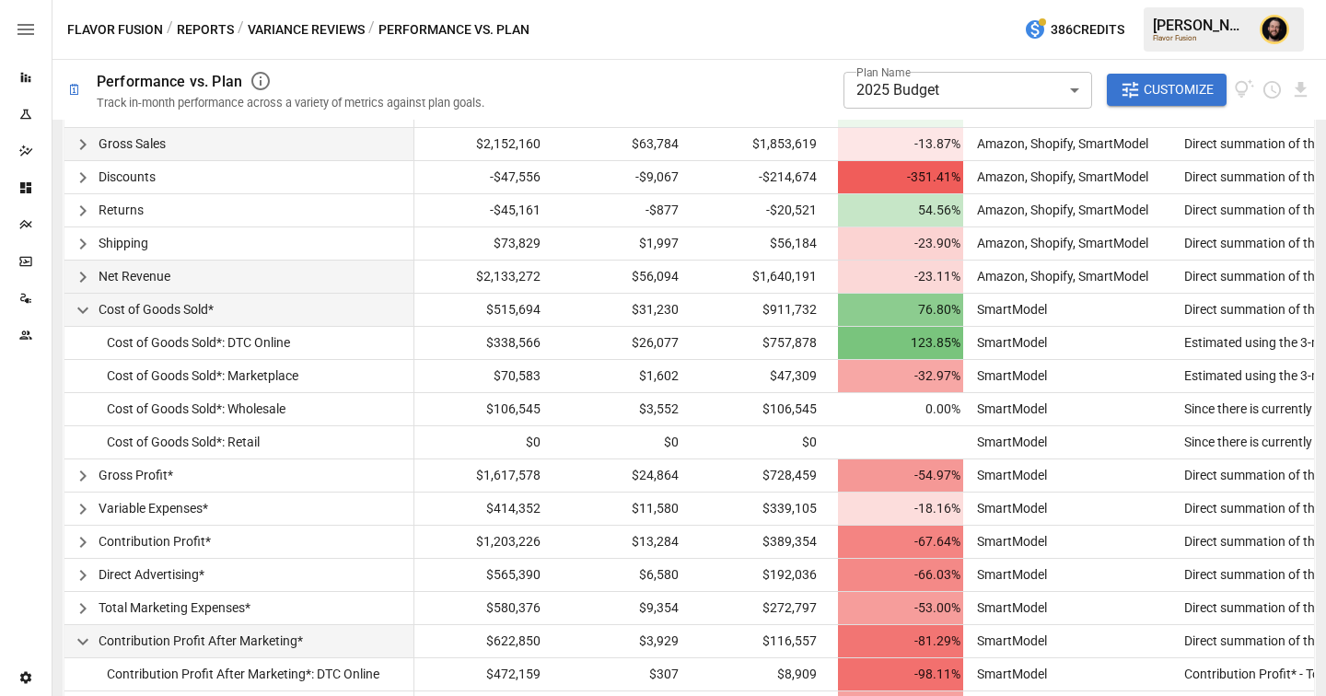
scroll to position [661, 0]
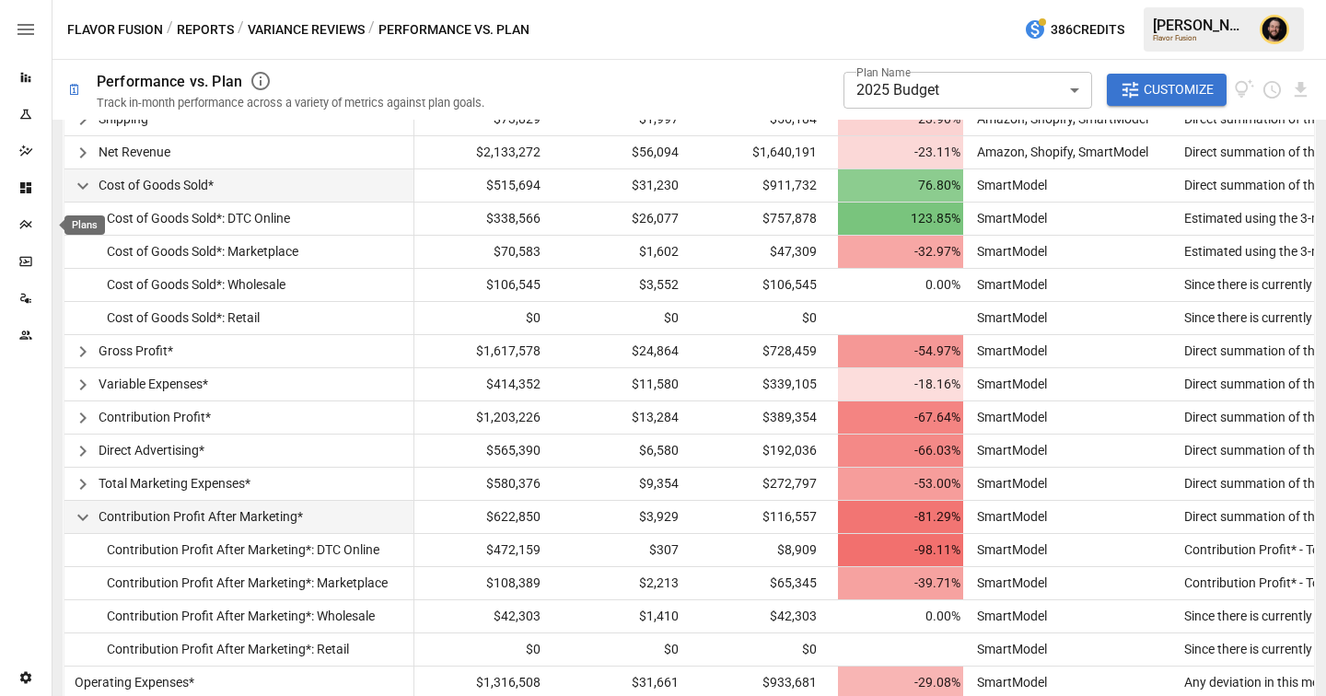
click at [28, 228] on icon "Plans" at bounding box center [25, 224] width 15 height 15
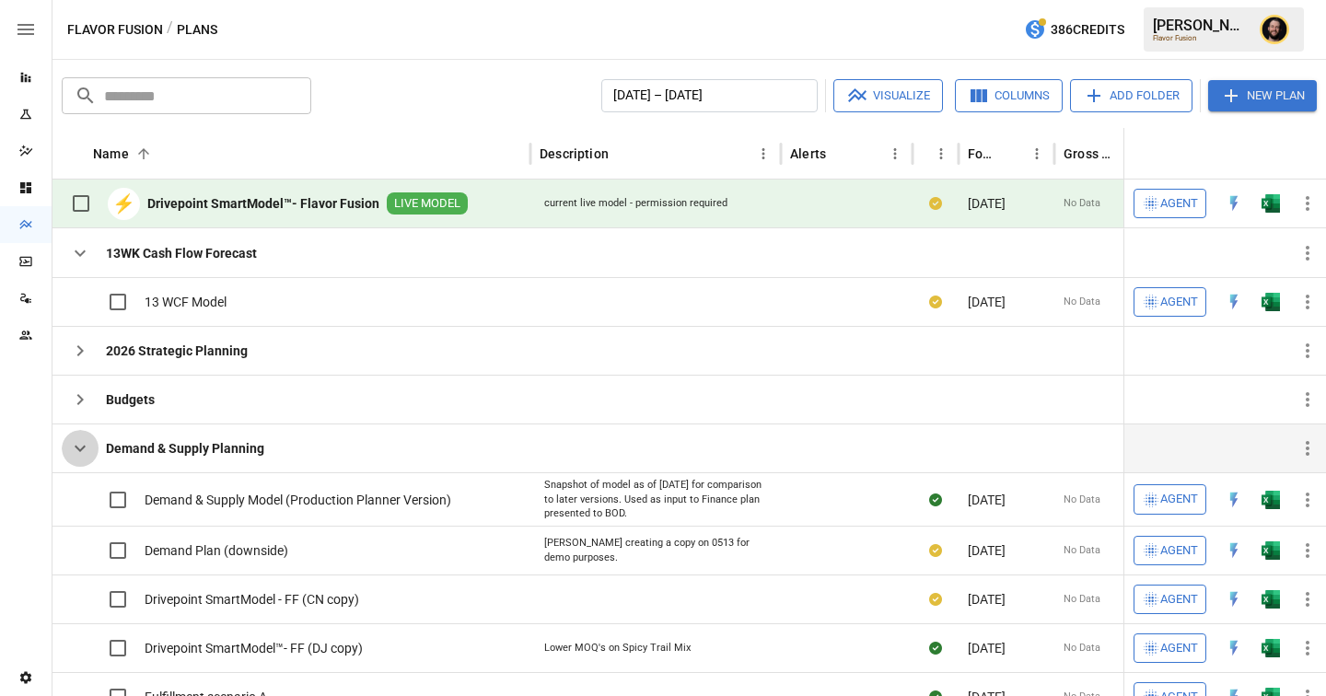
click at [83, 454] on icon "button" at bounding box center [80, 448] width 22 height 22
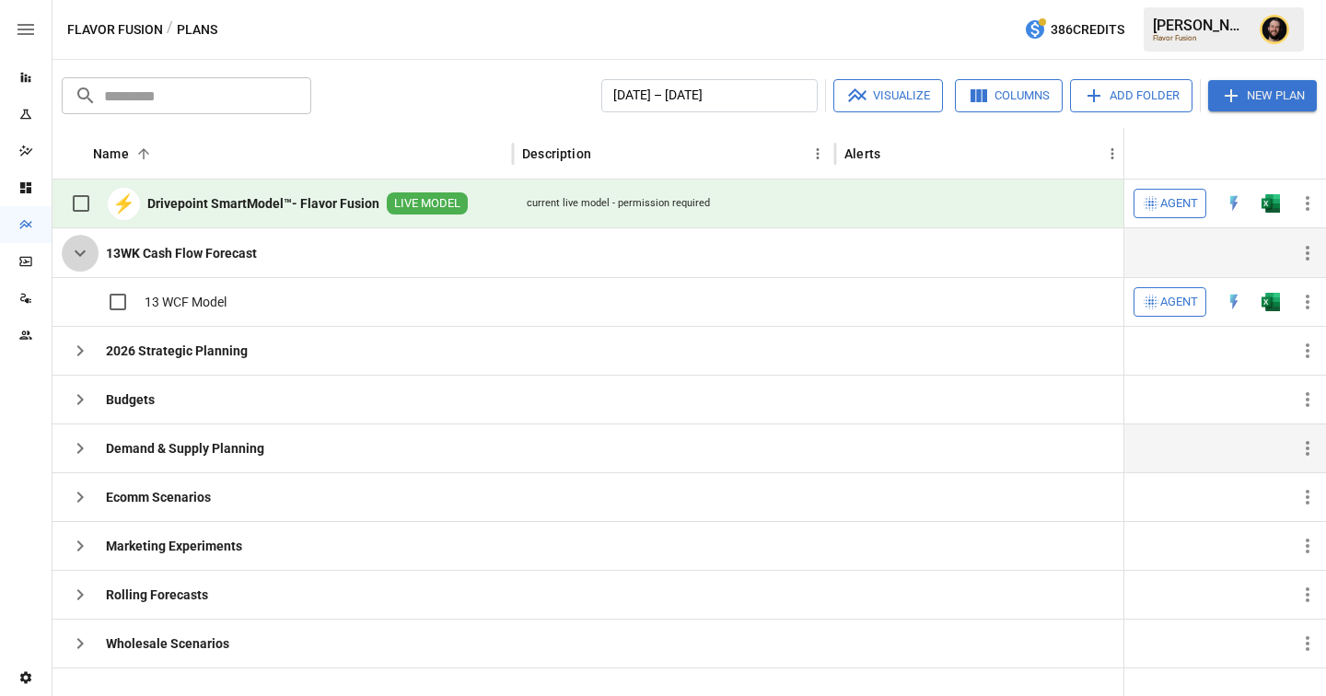
click at [78, 255] on icon "button" at bounding box center [80, 253] width 11 height 6
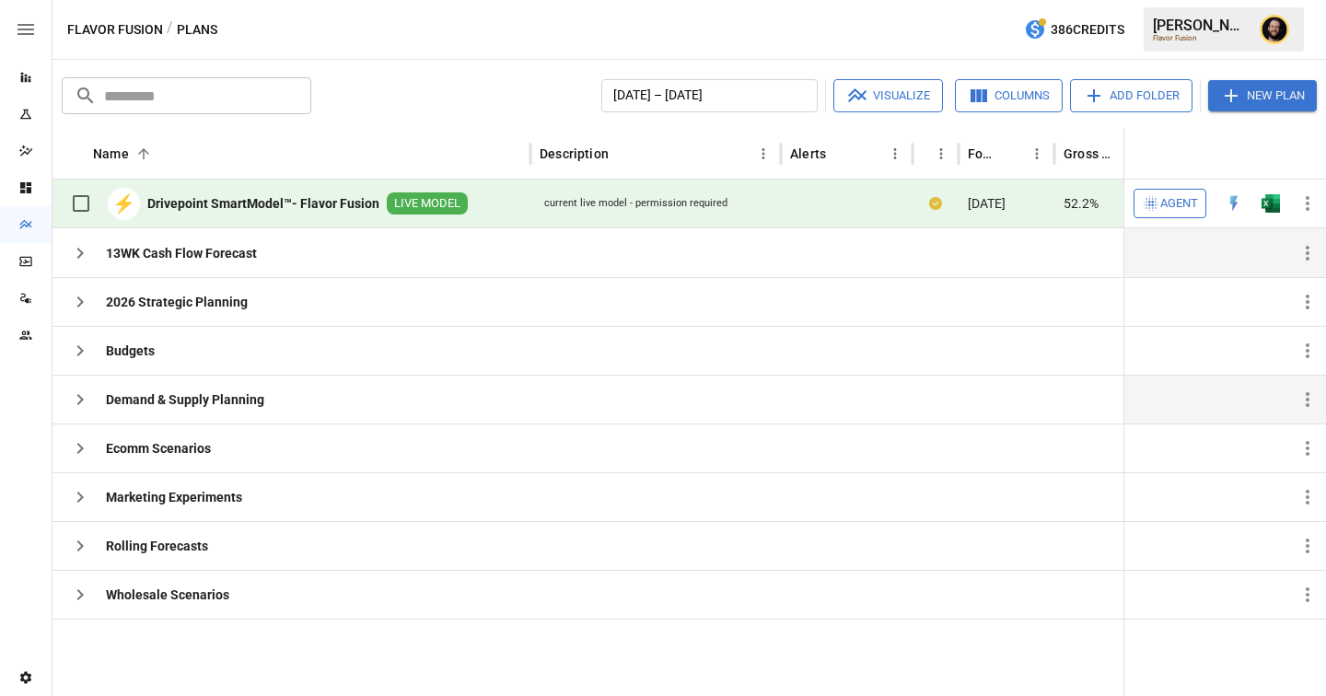
click at [76, 248] on icon "button" at bounding box center [80, 253] width 22 height 22
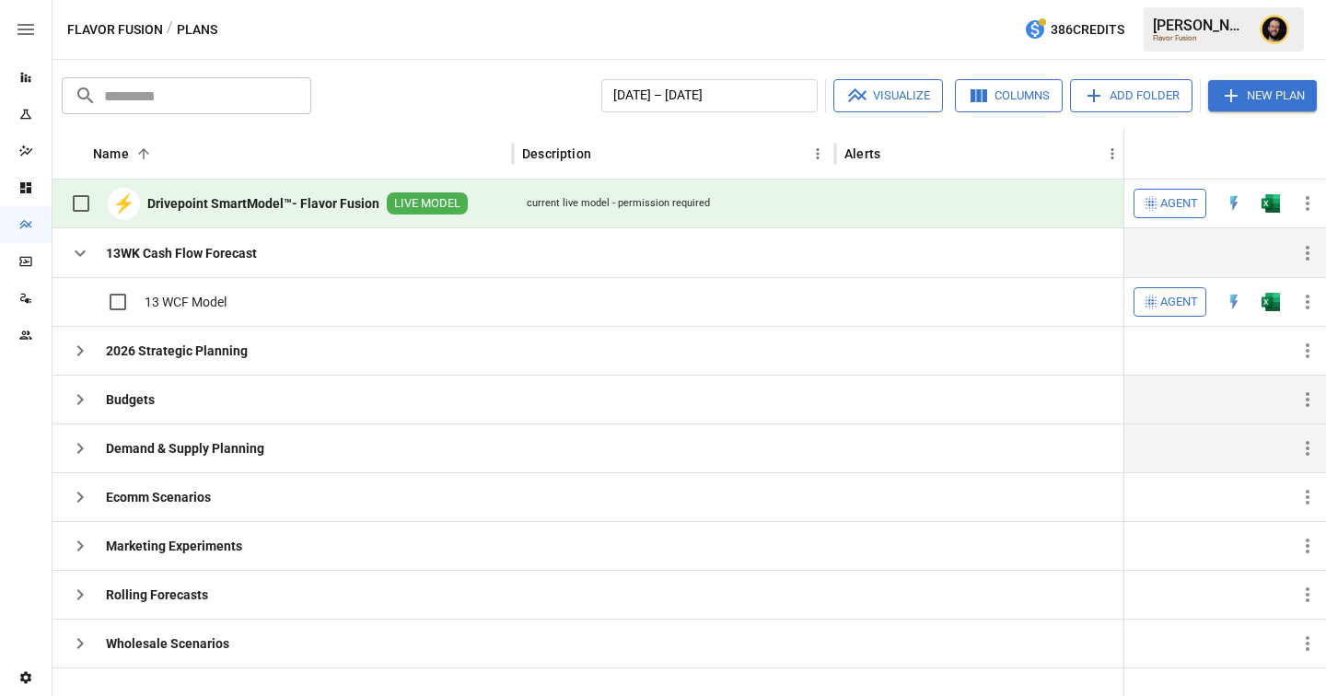
click at [85, 399] on icon "button" at bounding box center [80, 400] width 22 height 22
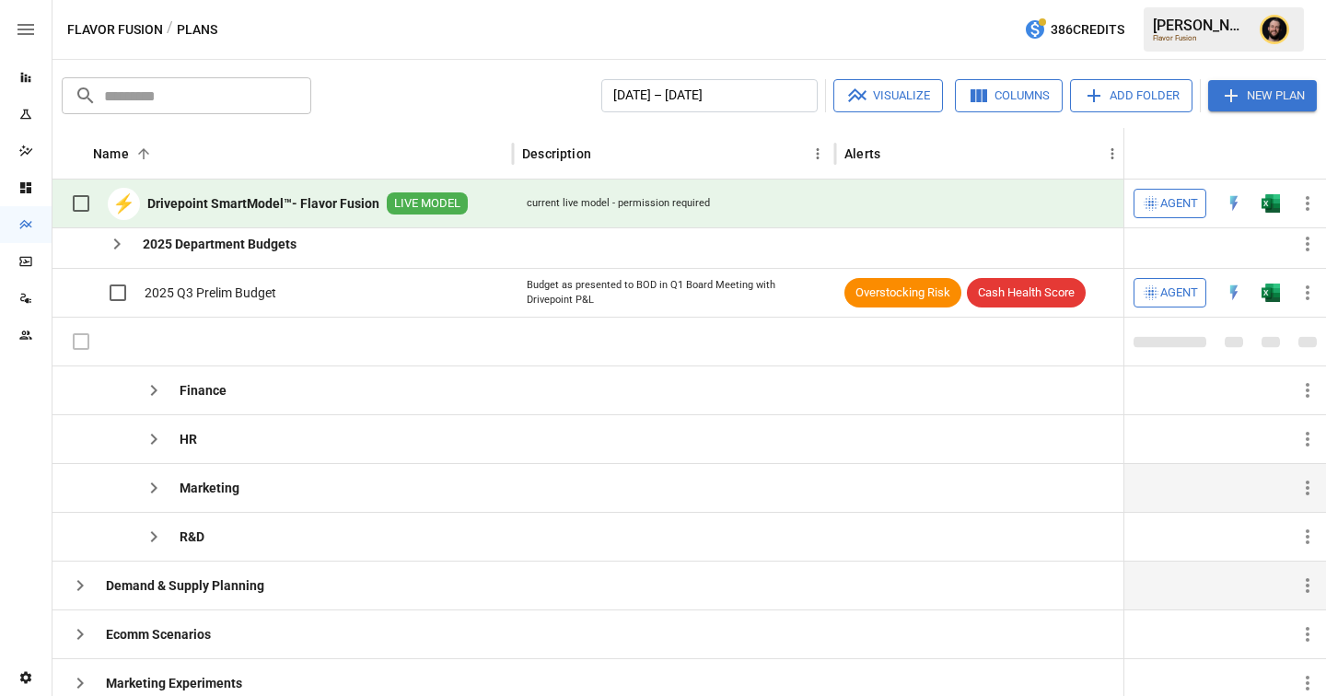
scroll to position [84, 0]
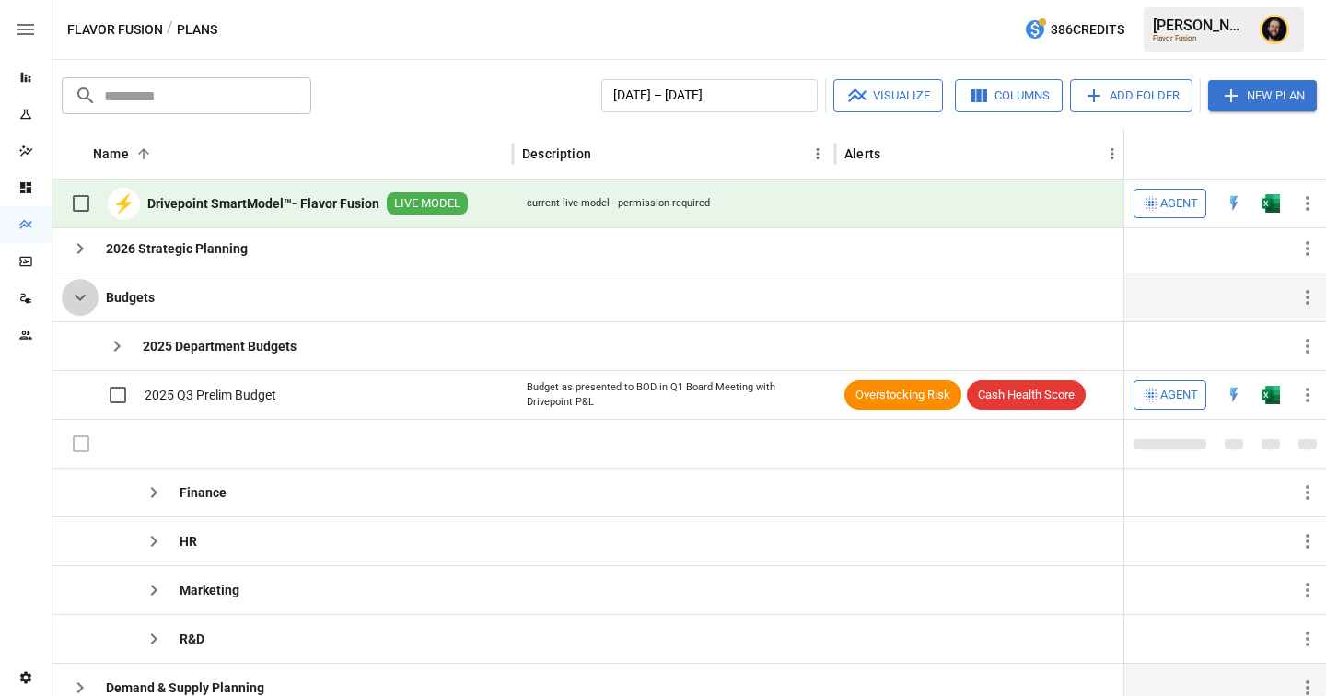
click at [76, 297] on icon "button" at bounding box center [80, 297] width 22 height 22
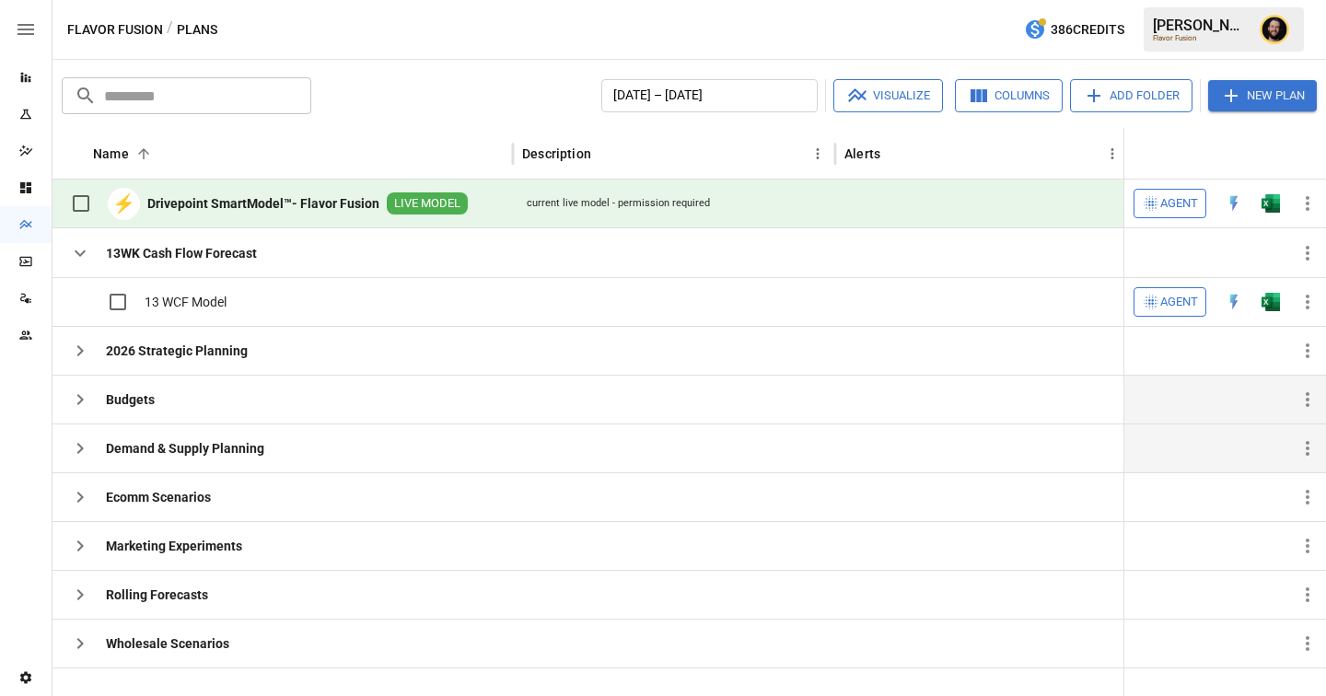
click at [78, 451] on icon "button" at bounding box center [80, 448] width 6 height 11
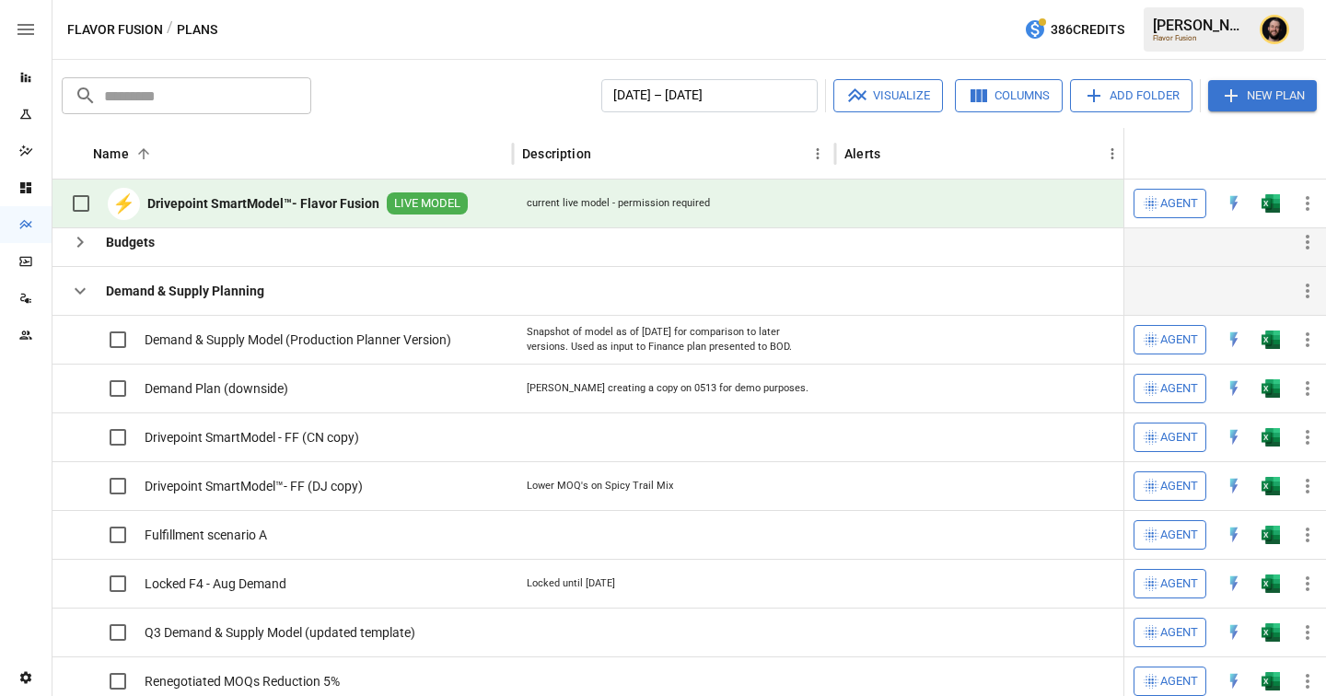
scroll to position [156, 0]
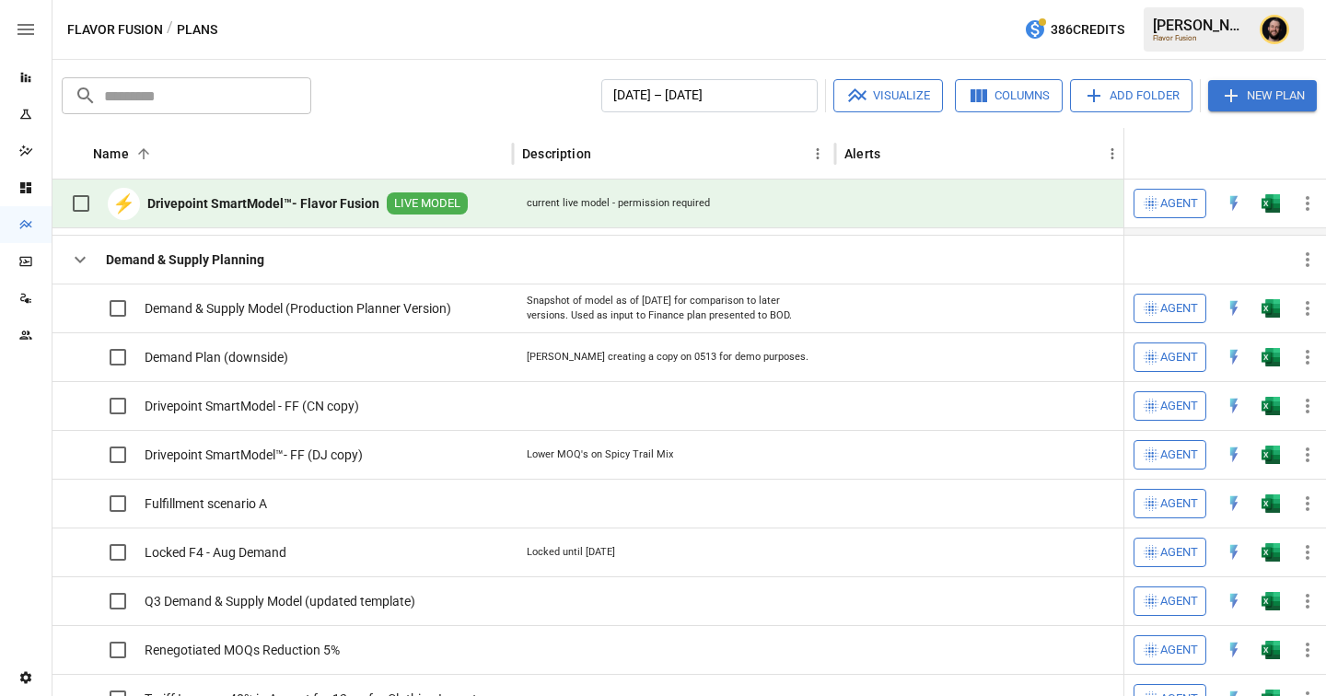
click at [84, 259] on icon "button" at bounding box center [80, 260] width 22 height 22
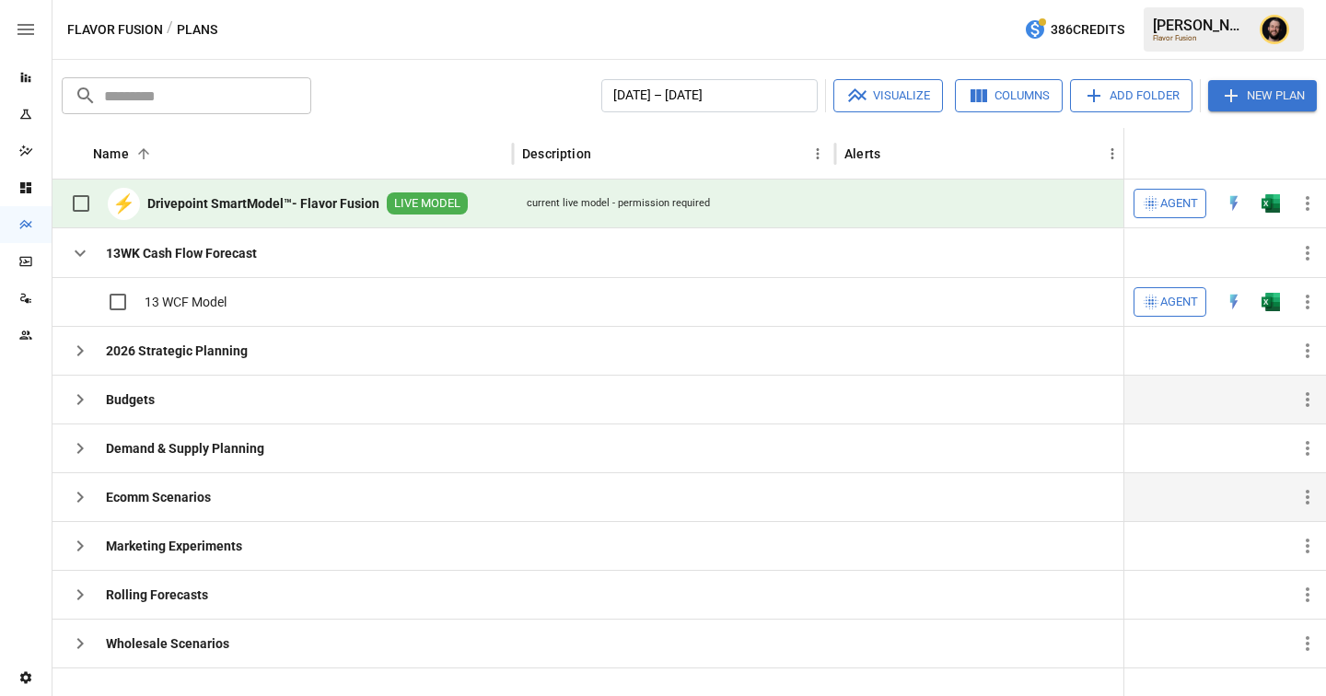
scroll to position [0, 0]
click at [69, 491] on icon "button" at bounding box center [80, 497] width 22 height 22
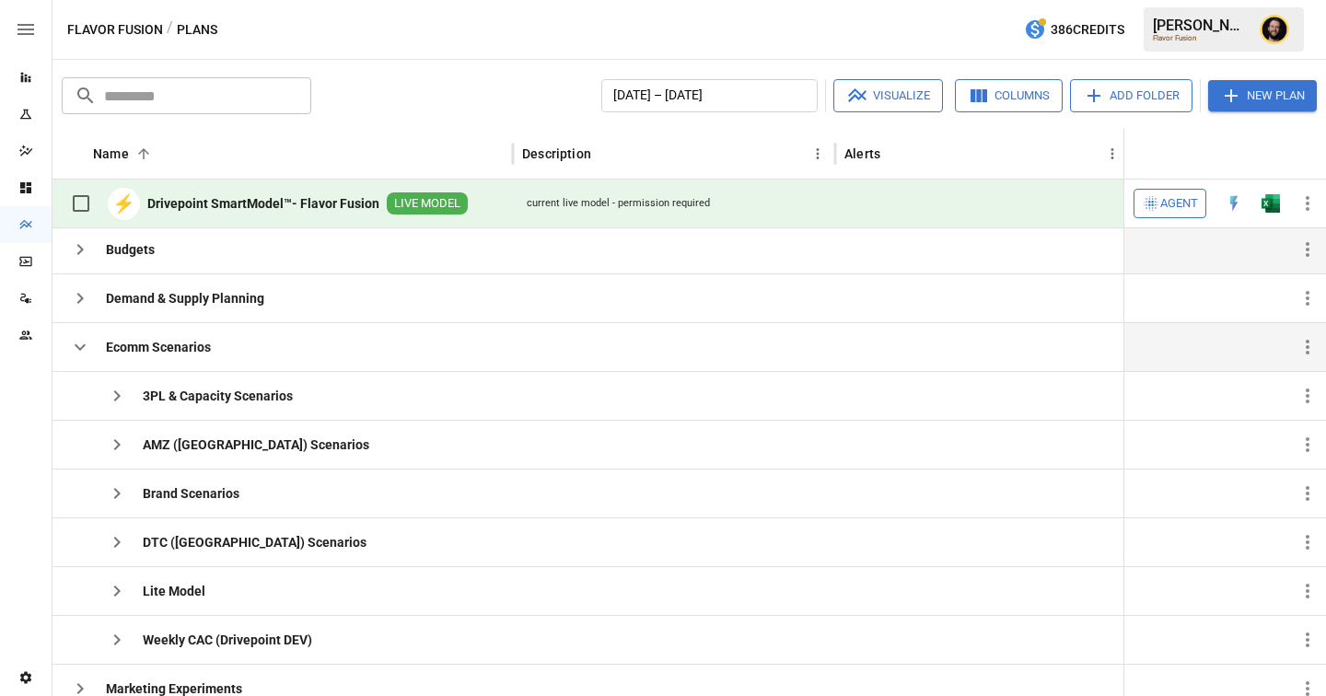
scroll to position [138, 0]
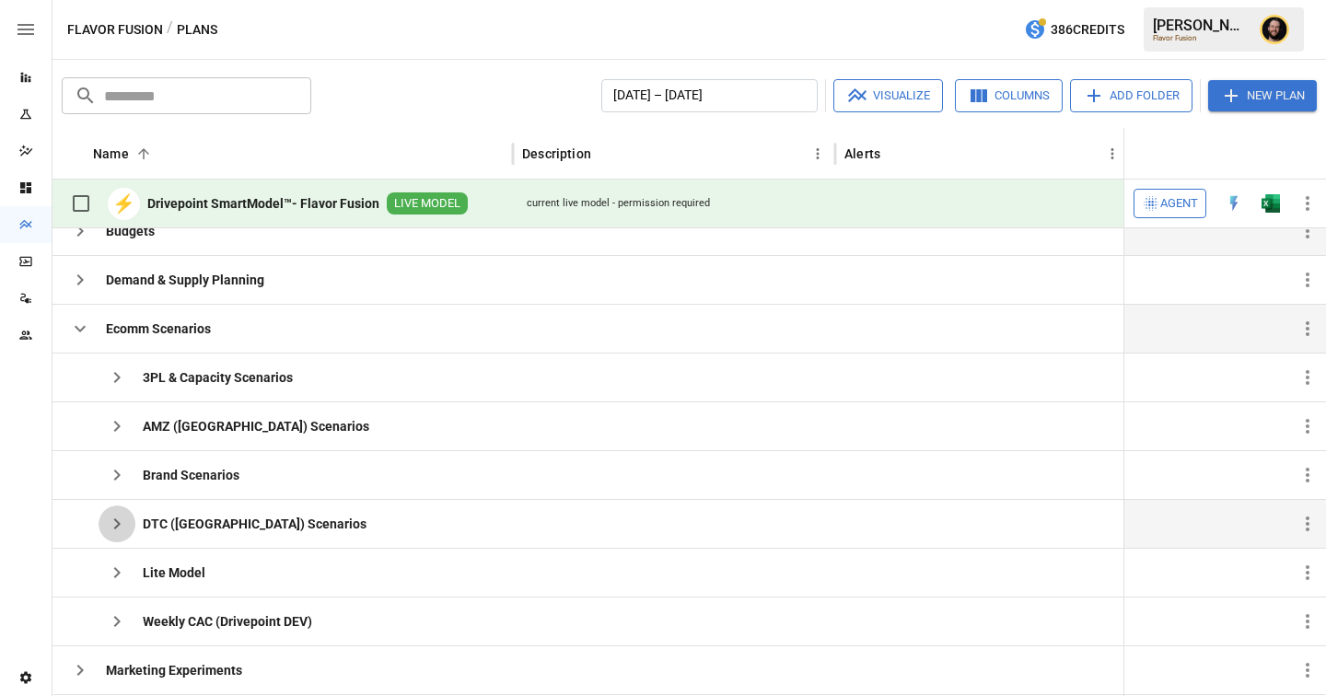
click at [118, 524] on icon "button" at bounding box center [117, 523] width 6 height 11
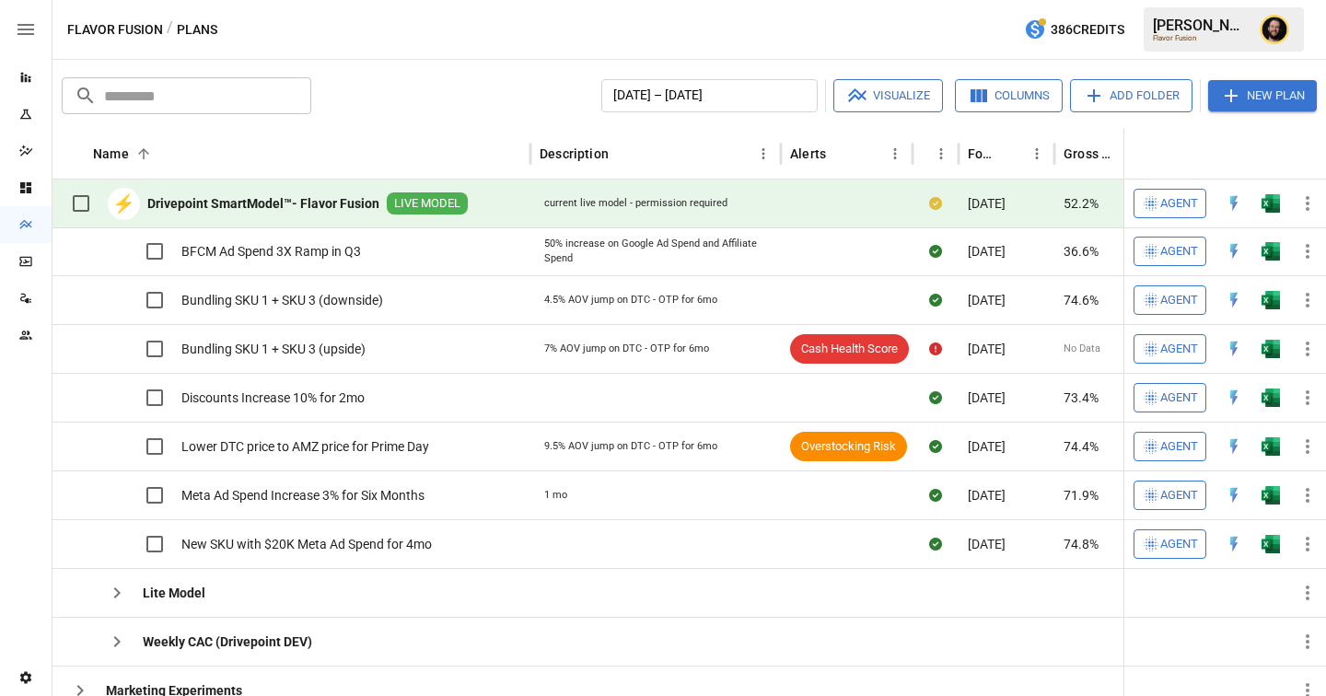
scroll to position [0, 0]
